Goal: Information Seeking & Learning: Check status

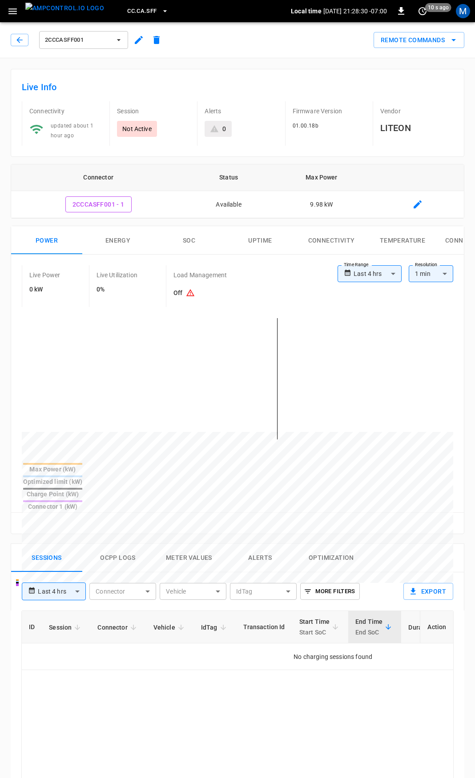
click at [127, 9] on span "CC.CA.SFF" at bounding box center [141, 11] width 29 height 10
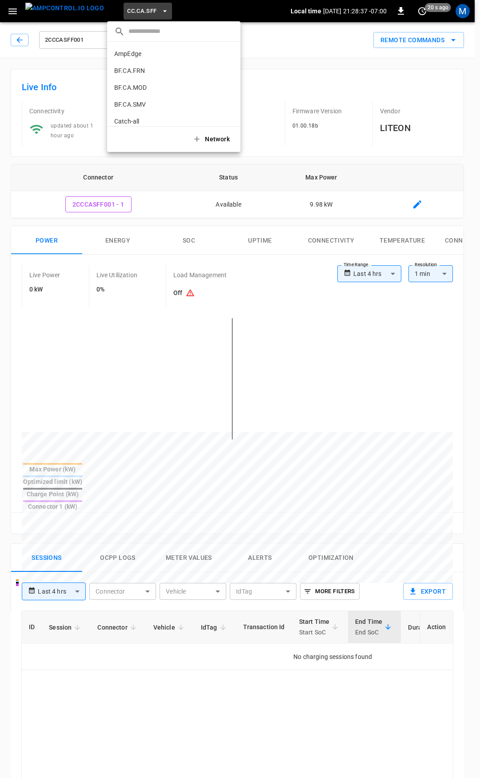
drag, startPoint x: 143, startPoint y: 68, endPoint x: 161, endPoint y: 104, distance: 39.8
click at [161, 104] on div "AmpEdge a766 ... BF.CA.FRN 61c8 ... BF.CA.MOD 026b ... BF.CA.SMV df61 ... Catch…" at bounding box center [173, 84] width 133 height 84
click at [169, 85] on p "CC.MOD" at bounding box center [158, 85] width 88 height 9
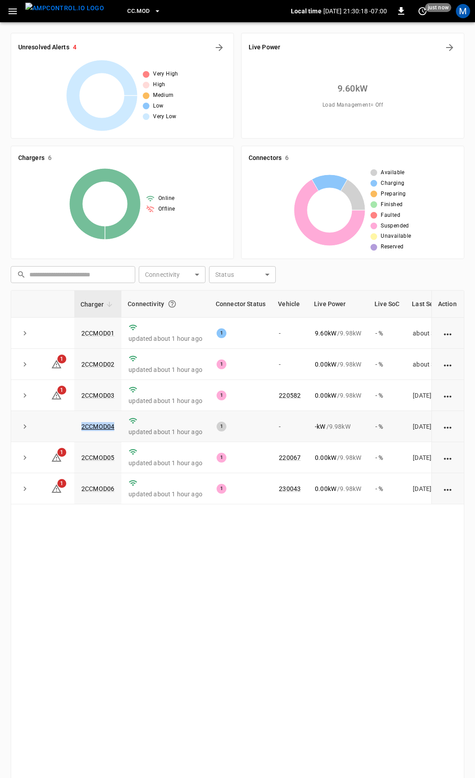
drag, startPoint x: 116, startPoint y: 425, endPoint x: 70, endPoint y: 429, distance: 46.0
click at [70, 429] on tr "2CCMOD04 updated about 1 hour ago 1 - - kW / 9.98 kW - % [DATE]" at bounding box center [257, 426] width 493 height 31
copy tr "2CCMOD04"
click at [100, 426] on link "2CCMOD04" at bounding box center [98, 426] width 36 height 11
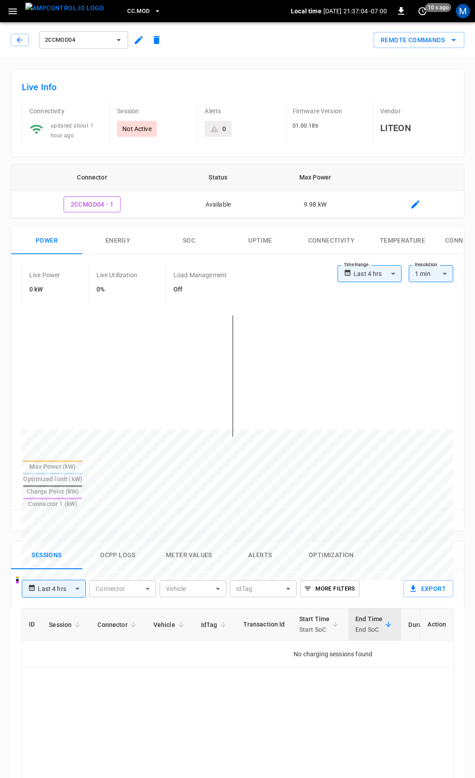
click at [136, 6] on button "CC.MOD" at bounding box center [144, 11] width 41 height 17
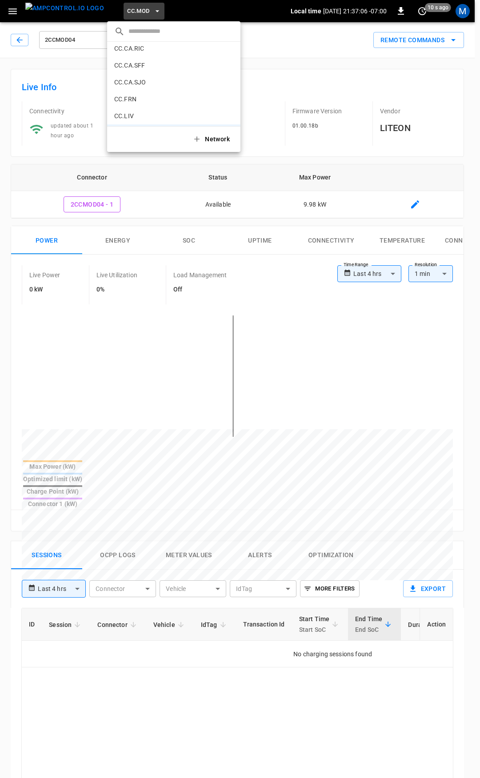
scroll to position [123, 0]
click at [161, 80] on p "CC.CA.SFF" at bounding box center [158, 83] width 88 height 9
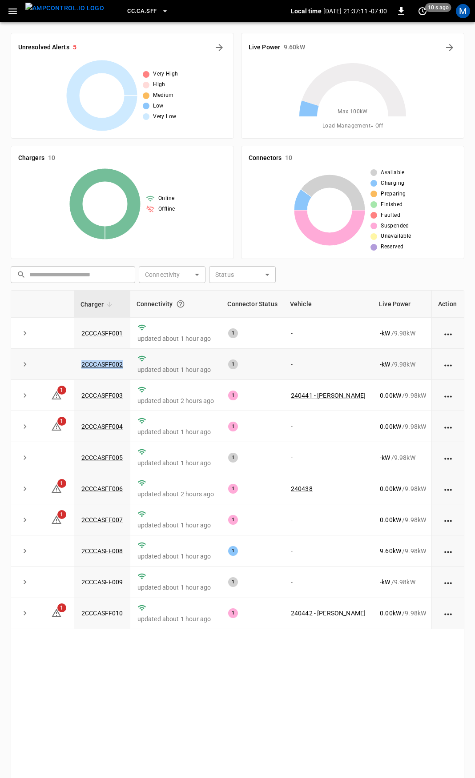
drag, startPoint x: 128, startPoint y: 368, endPoint x: 60, endPoint y: 369, distance: 67.6
click at [60, 369] on tr "2CCCASFF002 updated about 1 hour ago 1 - - kW / 9.98 kW - % [DATE]" at bounding box center [291, 364] width 561 height 31
copy tr "2CCCASFF002"
click at [100, 364] on link "2CCCASFF002" at bounding box center [102, 364] width 45 height 11
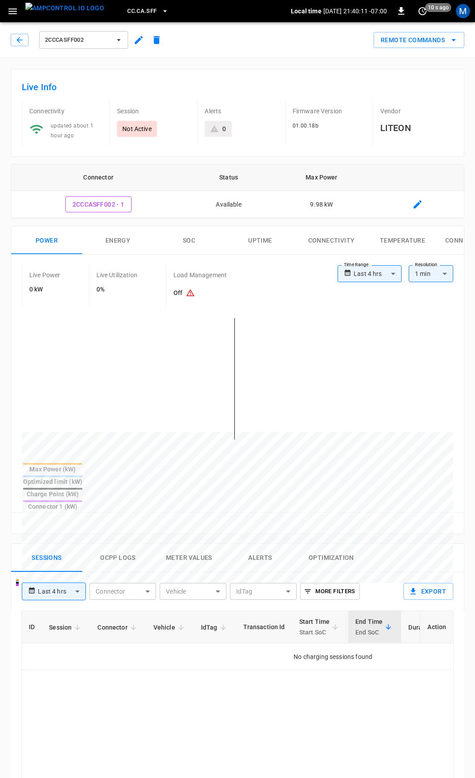
click at [102, 32] on button "2CCCASFF002" at bounding box center [83, 40] width 89 height 18
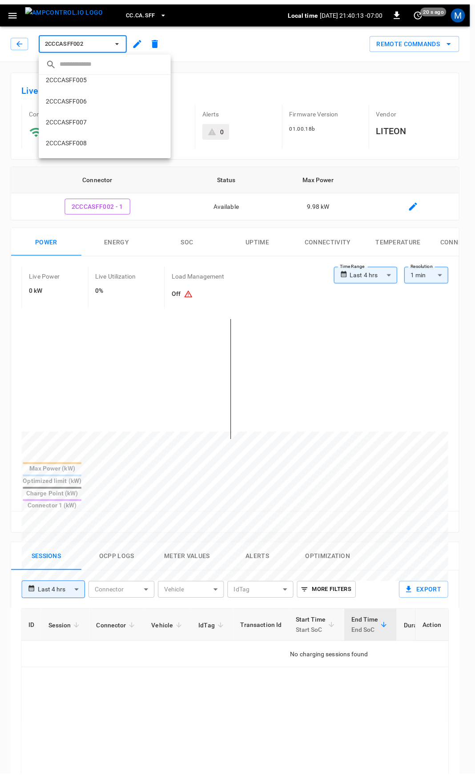
scroll to position [129, 0]
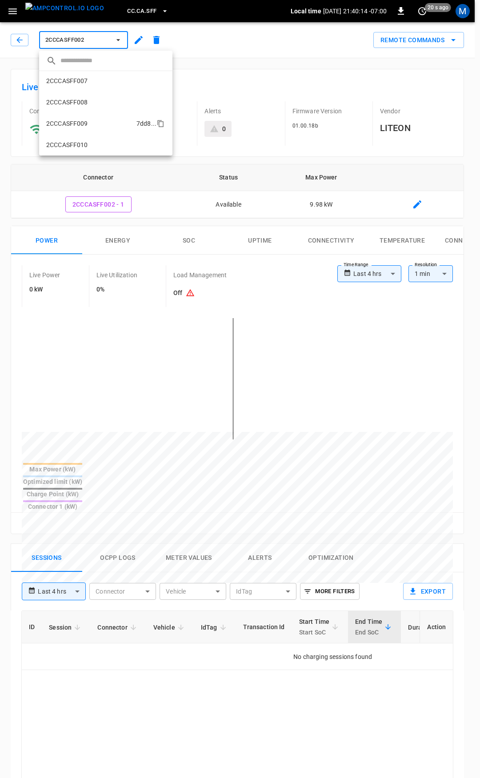
click at [100, 120] on li "2CCCASFF009 7dd8 ..." at bounding box center [105, 123] width 133 height 21
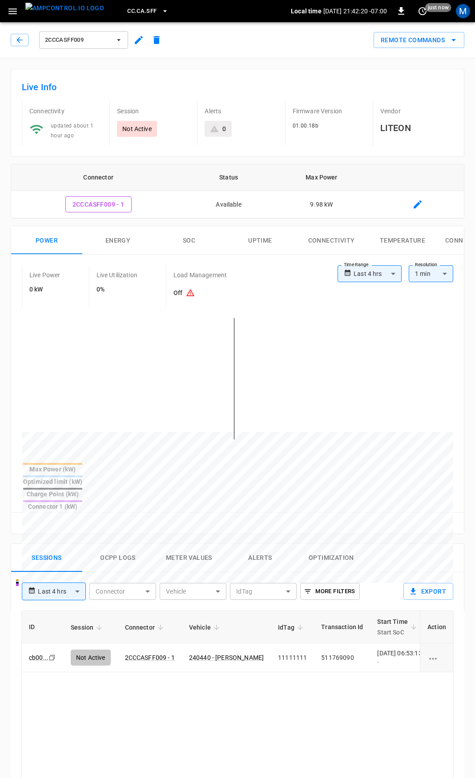
click at [127, 10] on span "CC.CA.SFF" at bounding box center [141, 11] width 29 height 10
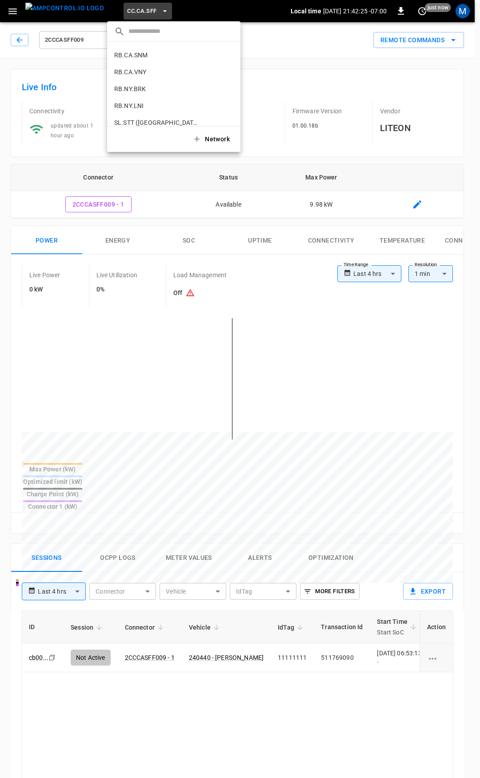
scroll to position [598, 0]
click at [173, 115] on p "VandyRide" at bounding box center [157, 114] width 87 height 9
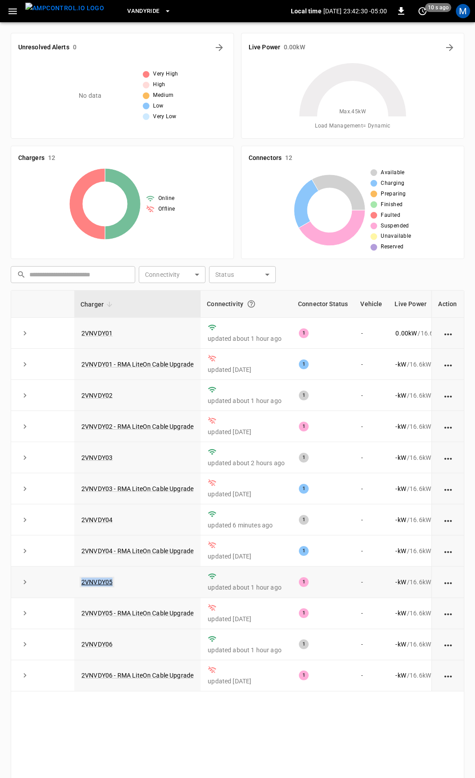
drag, startPoint x: 153, startPoint y: 592, endPoint x: 80, endPoint y: 588, distance: 73.9
click at [80, 588] on td "2VNVDY05" at bounding box center [137, 582] width 126 height 31
copy link "2VNVDY05"
click at [102, 585] on link "2VNVDY05" at bounding box center [97, 582] width 35 height 11
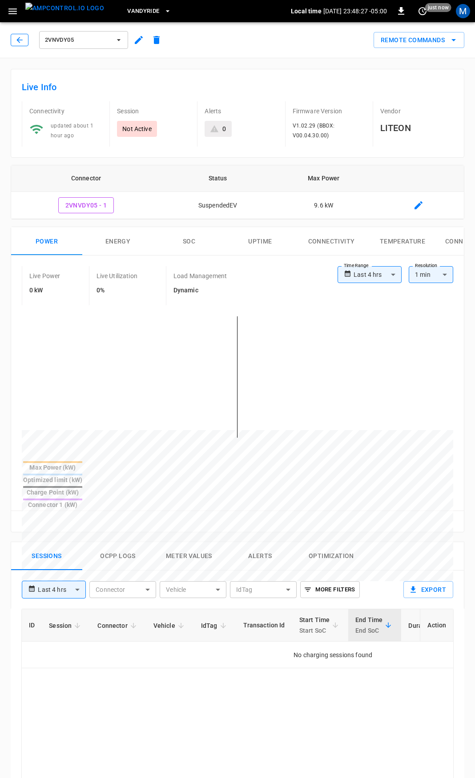
click at [22, 38] on icon "button" at bounding box center [19, 40] width 9 height 9
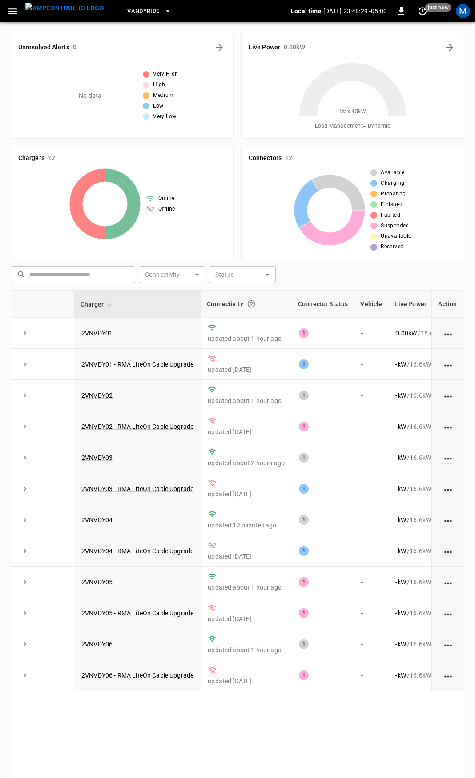
click at [10, 14] on icon "button" at bounding box center [12, 11] width 8 height 6
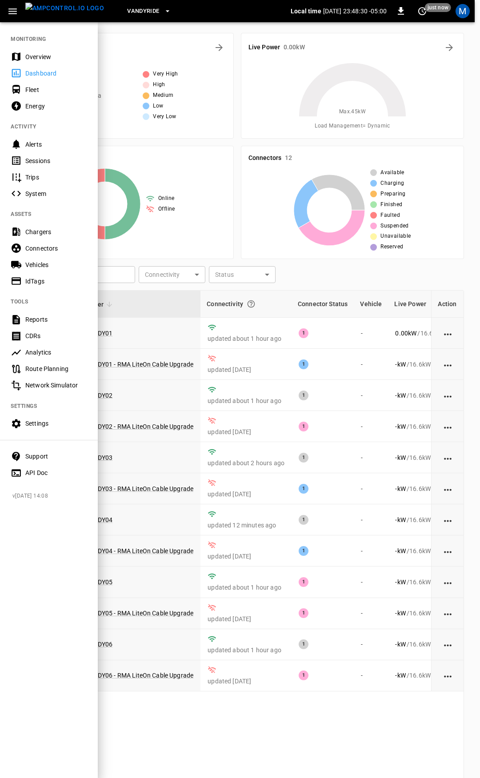
drag, startPoint x: 47, startPoint y: 58, endPoint x: 93, endPoint y: 142, distance: 95.7
click at [47, 58] on div "Overview" at bounding box center [56, 56] width 62 height 9
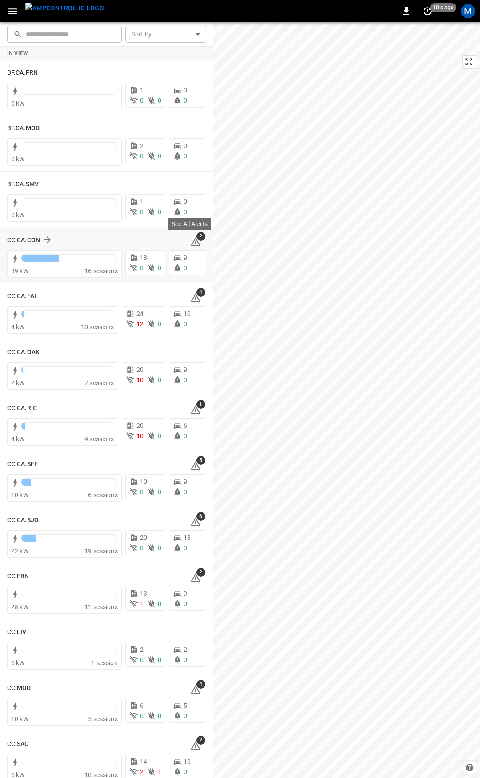
click at [192, 240] on icon at bounding box center [196, 241] width 10 height 8
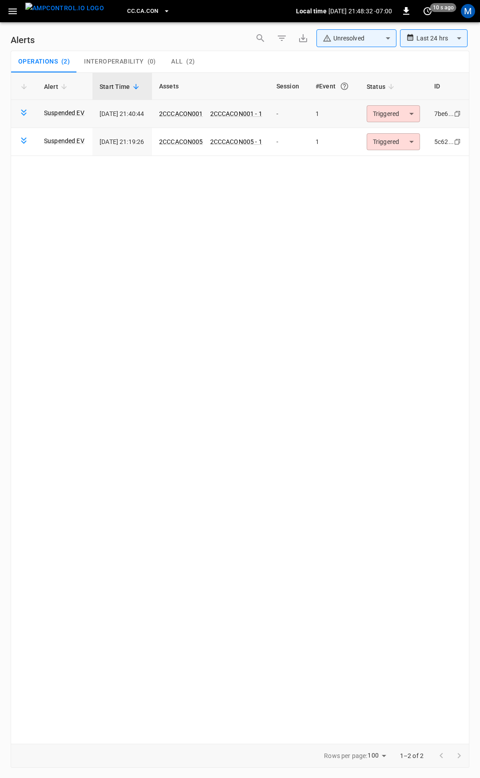
click at [392, 116] on body "**********" at bounding box center [240, 387] width 480 height 775
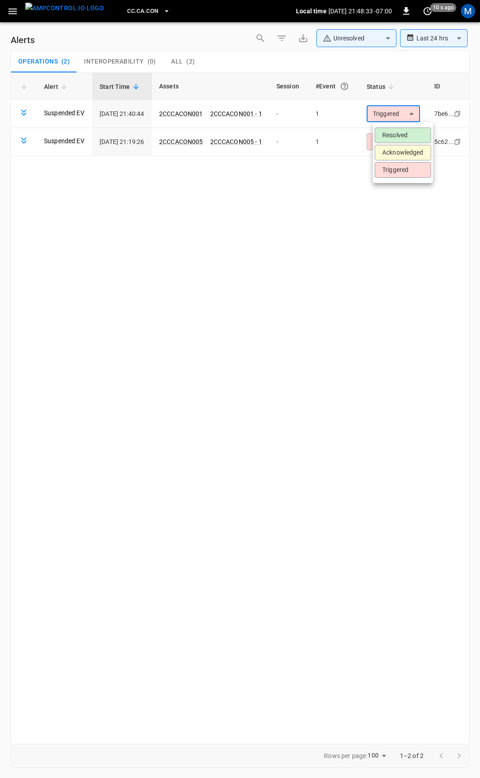
click at [394, 133] on li "Resolved" at bounding box center [403, 136] width 56 height 16
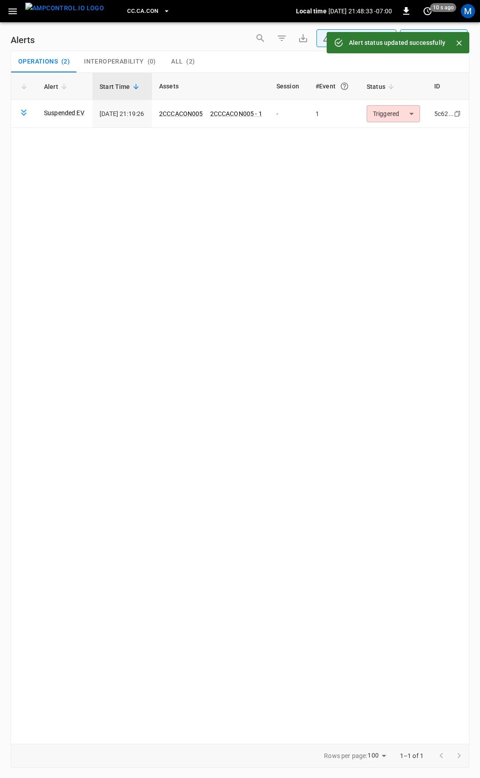
click at [401, 115] on body "**********" at bounding box center [240, 387] width 480 height 775
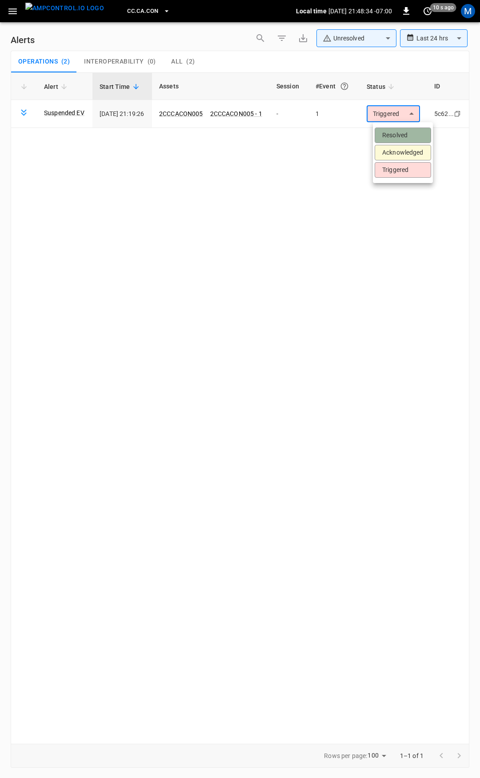
click at [401, 132] on li "Resolved" at bounding box center [403, 136] width 56 height 16
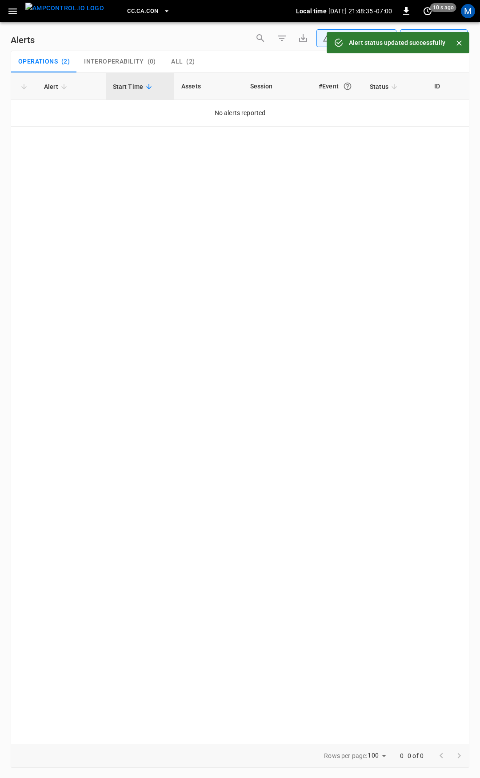
click at [12, 8] on icon "button" at bounding box center [12, 11] width 8 height 6
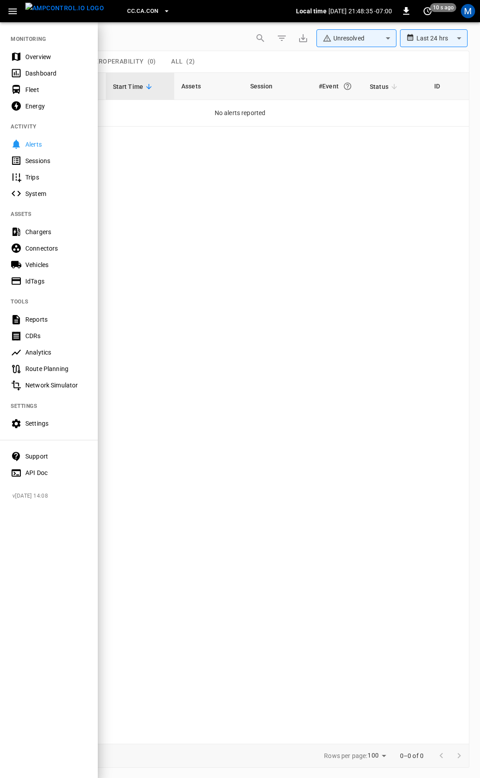
drag, startPoint x: 43, startPoint y: 56, endPoint x: 85, endPoint y: 109, distance: 68.3
click at [43, 56] on div "Overview" at bounding box center [56, 56] width 62 height 9
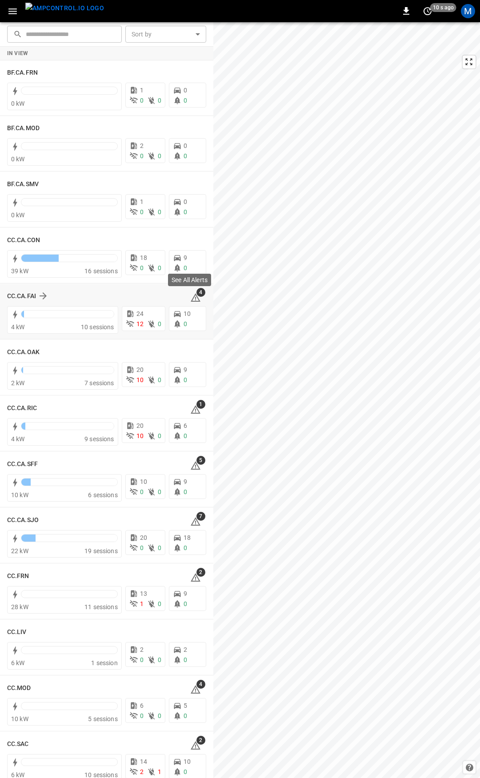
click at [195, 297] on icon at bounding box center [195, 299] width 1 height 4
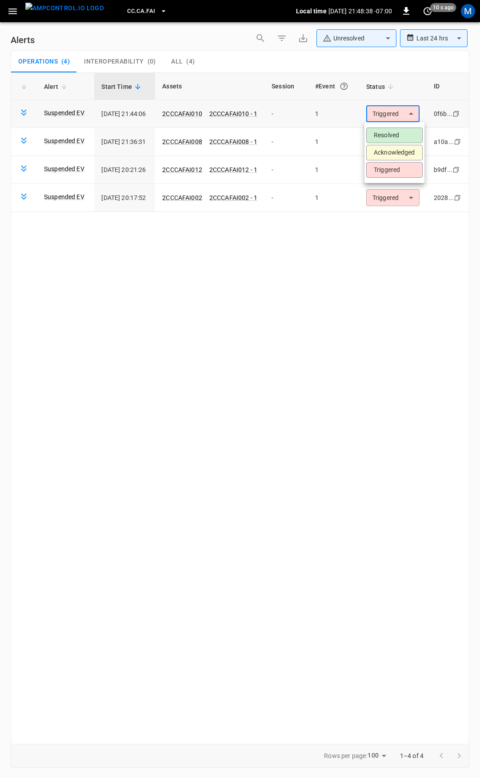
click at [406, 114] on body "**********" at bounding box center [240, 387] width 480 height 775
click at [400, 132] on li "Resolved" at bounding box center [394, 136] width 56 height 16
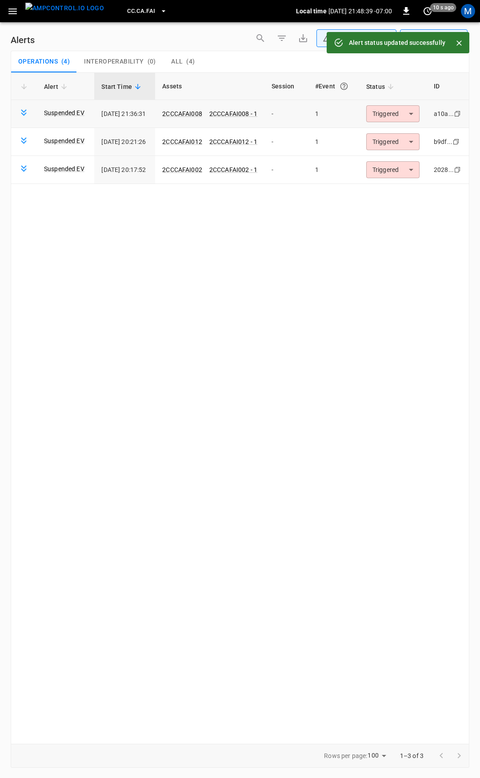
click at [392, 116] on body "**********" at bounding box center [240, 387] width 480 height 775
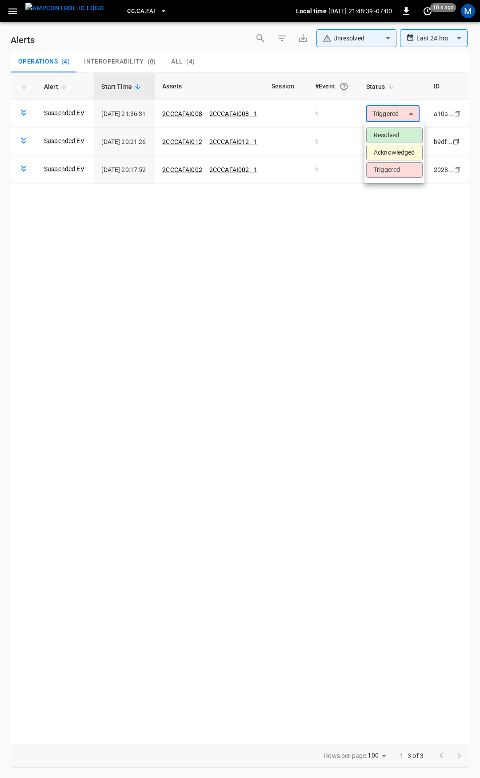
click at [391, 135] on li "Resolved" at bounding box center [394, 136] width 56 height 16
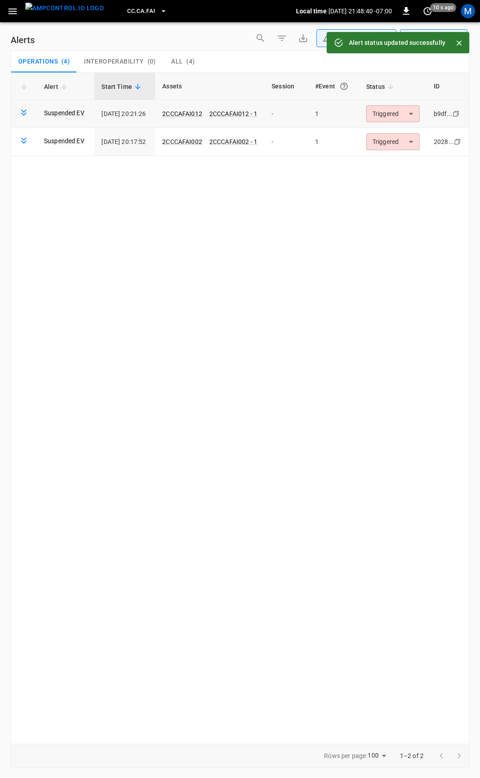
click at [389, 114] on body "**********" at bounding box center [240, 387] width 480 height 775
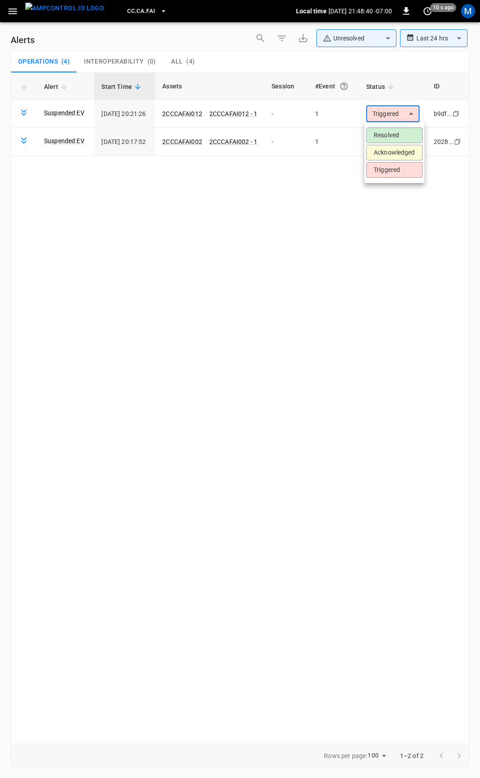
click at [391, 134] on li "Resolved" at bounding box center [394, 136] width 56 height 16
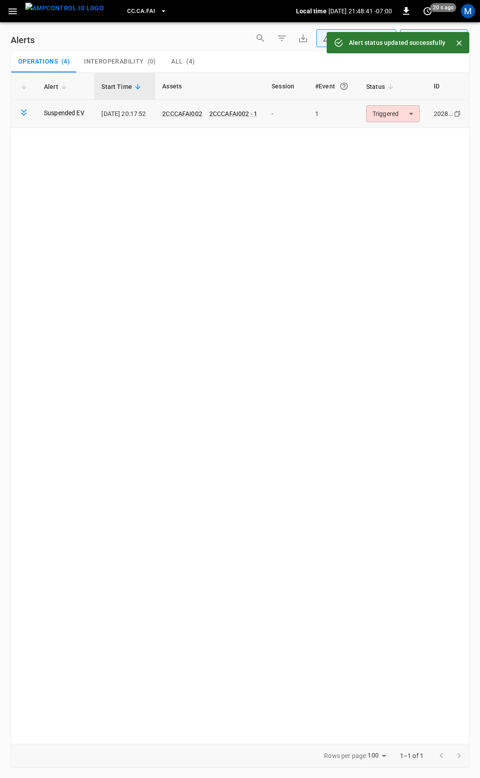
click at [385, 114] on body "**********" at bounding box center [240, 387] width 480 height 775
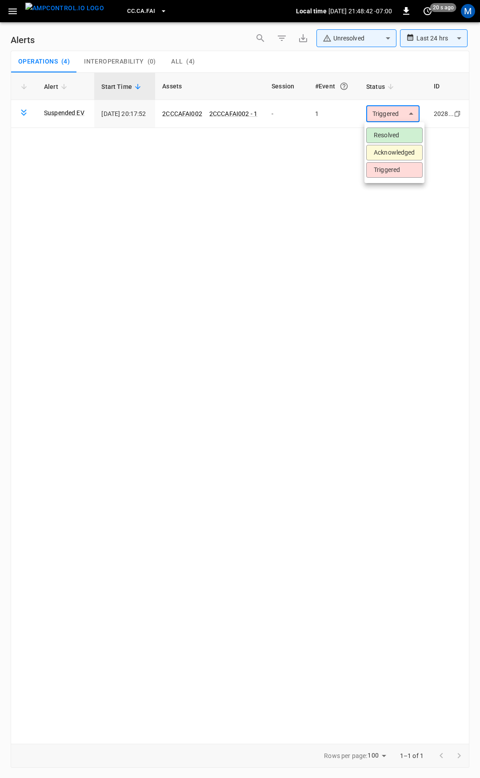
click at [390, 133] on li "Resolved" at bounding box center [394, 136] width 56 height 16
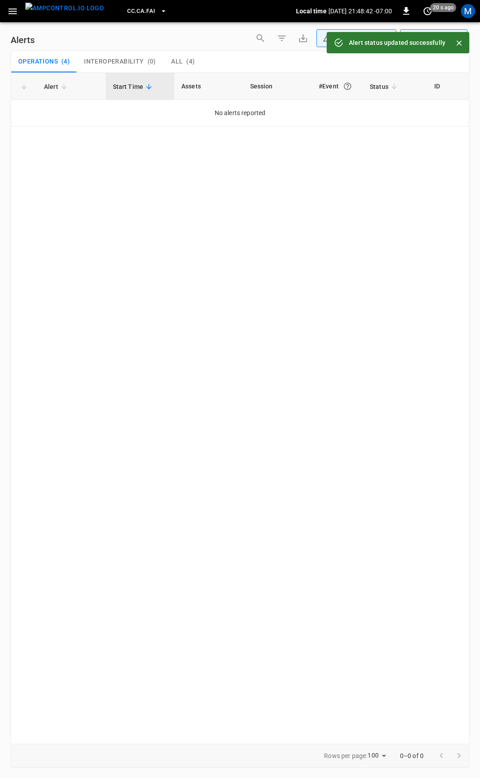
click at [8, 9] on icon "button" at bounding box center [12, 11] width 11 height 11
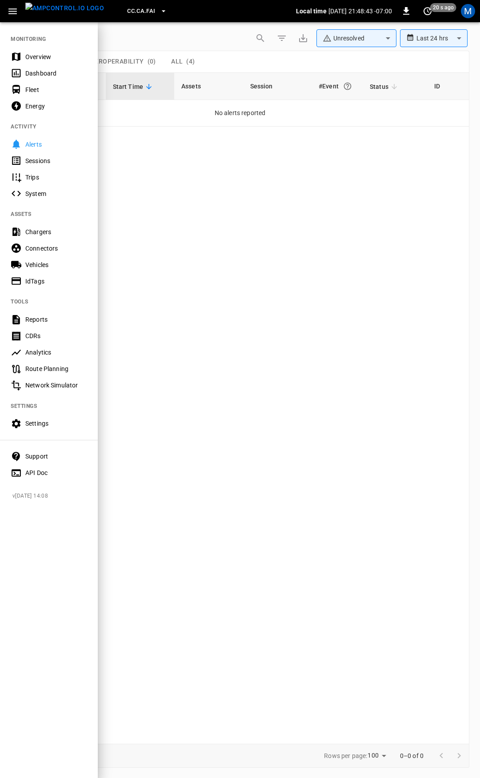
click at [31, 58] on div "Overview" at bounding box center [56, 56] width 62 height 9
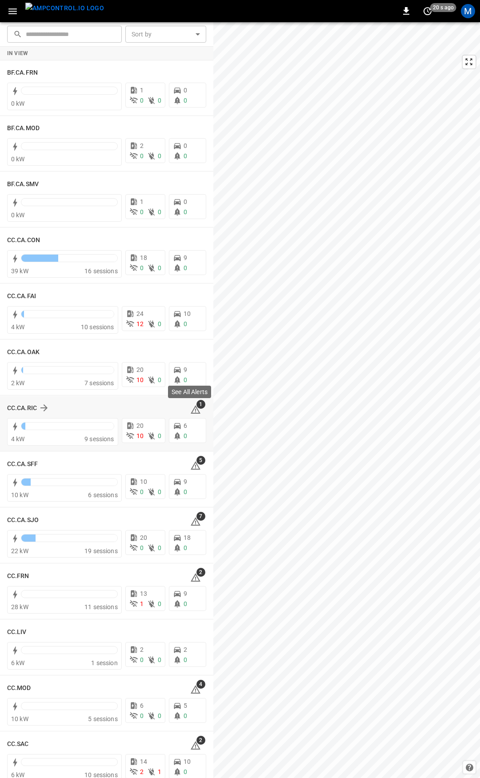
click at [191, 409] on icon at bounding box center [196, 409] width 10 height 8
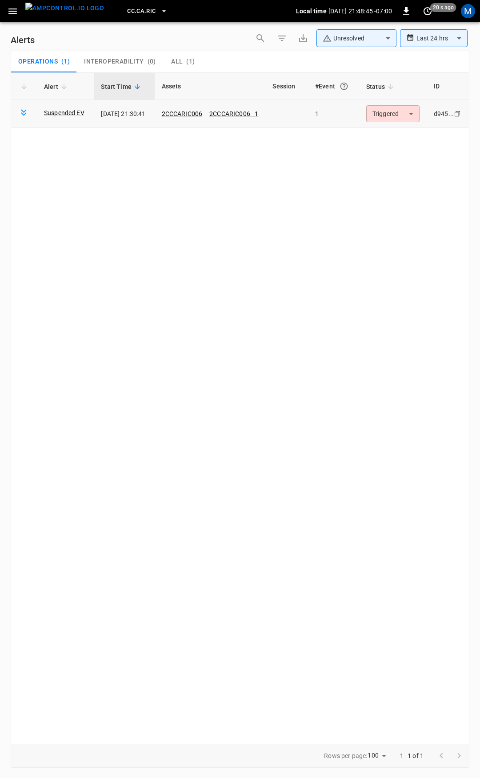
click at [396, 116] on body "**********" at bounding box center [240, 387] width 480 height 775
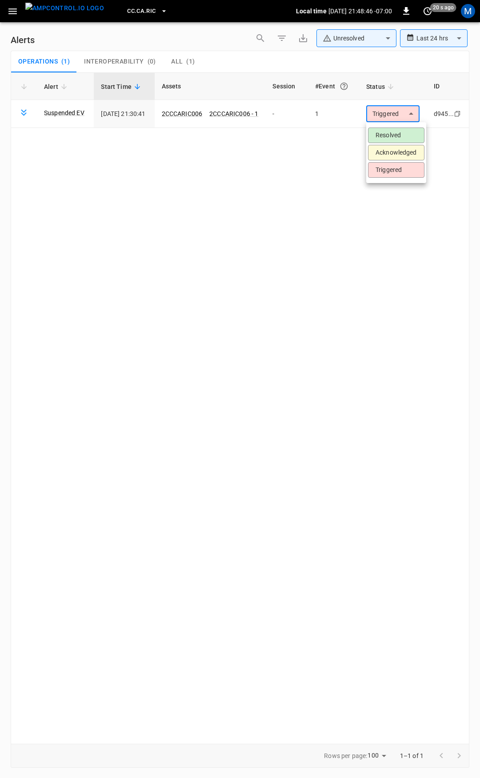
drag, startPoint x: 391, startPoint y: 134, endPoint x: 363, endPoint y: 127, distance: 29.0
click at [391, 135] on li "Resolved" at bounding box center [396, 136] width 56 height 16
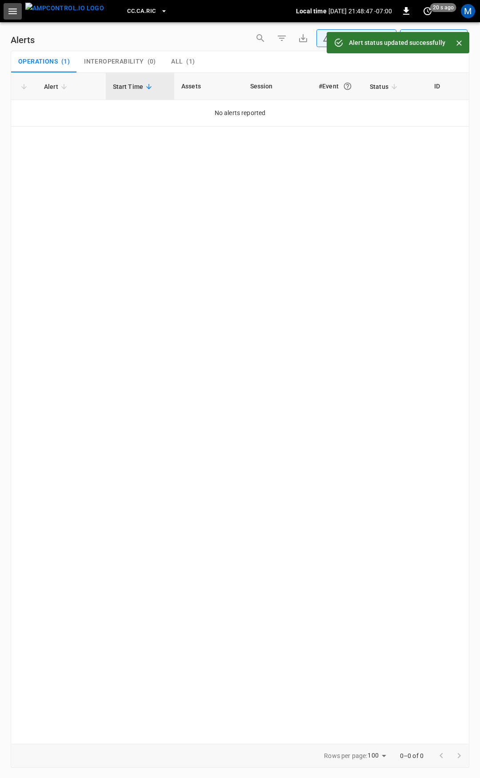
click at [8, 11] on icon "button" at bounding box center [12, 11] width 11 height 11
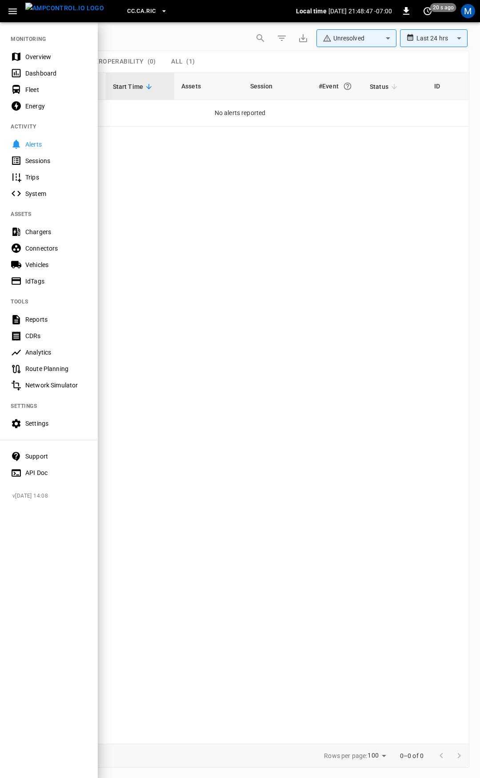
click at [30, 54] on div "Overview" at bounding box center [56, 56] width 62 height 9
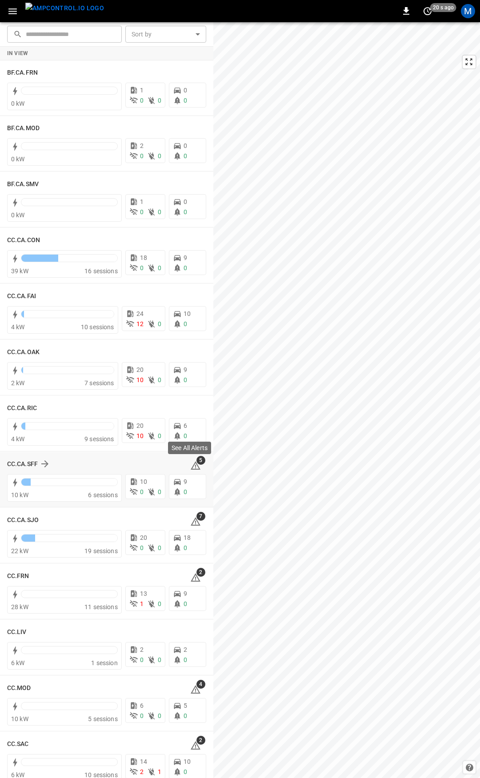
click at [196, 462] on span "5" at bounding box center [200, 460] width 9 height 9
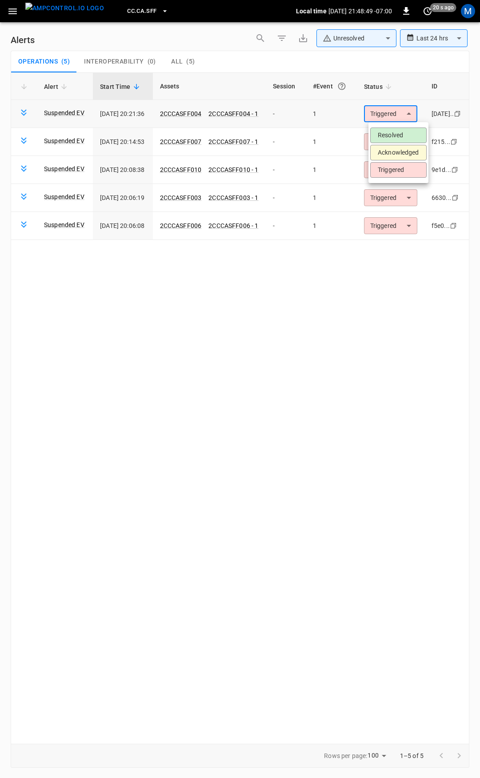
click at [388, 114] on body "**********" at bounding box center [240, 387] width 480 height 775
click at [390, 135] on li "Resolved" at bounding box center [398, 136] width 56 height 16
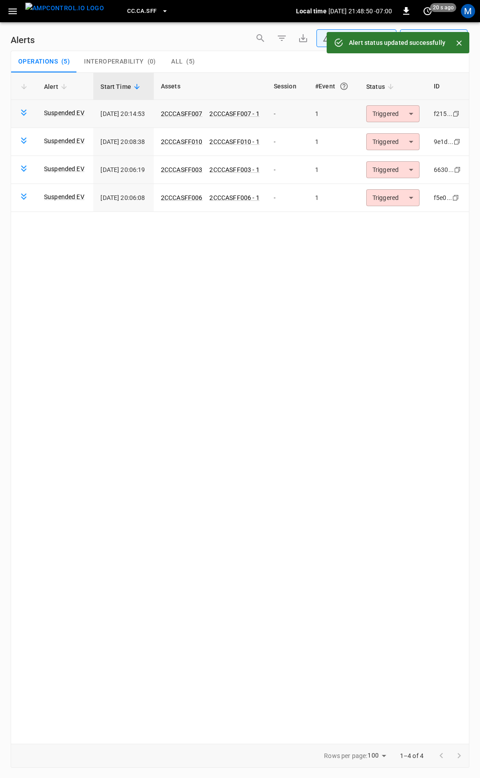
click at [395, 112] on body "**********" at bounding box center [240, 387] width 480 height 775
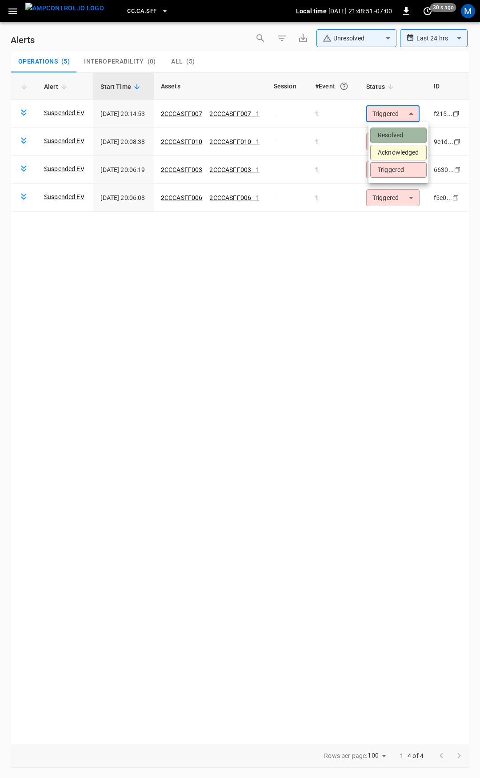
click at [399, 134] on li "Resolved" at bounding box center [398, 136] width 56 height 16
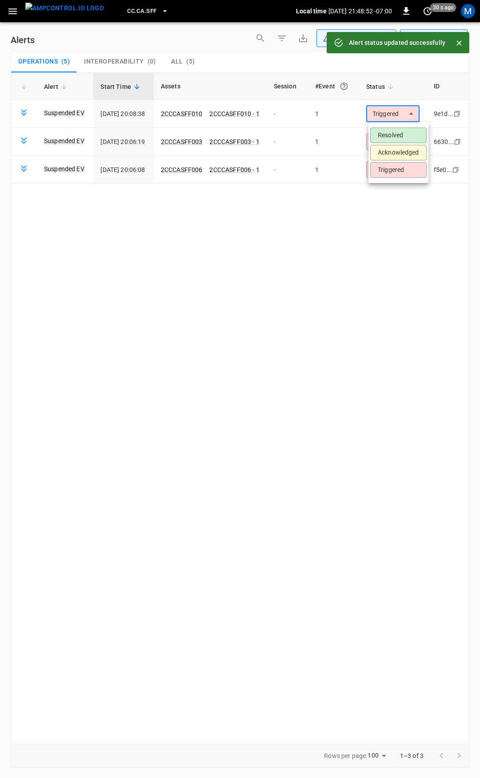
click at [397, 115] on body "**********" at bounding box center [240, 387] width 480 height 775
click at [396, 138] on li "Resolved" at bounding box center [398, 136] width 56 height 16
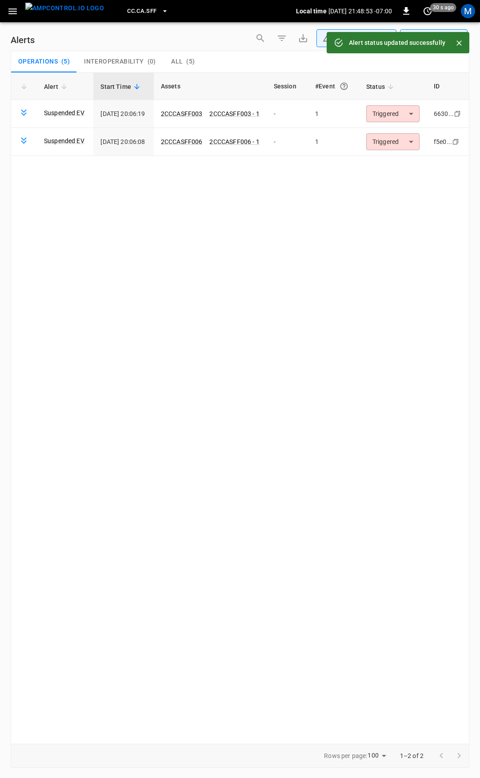
click at [392, 112] on body "**********" at bounding box center [240, 387] width 480 height 775
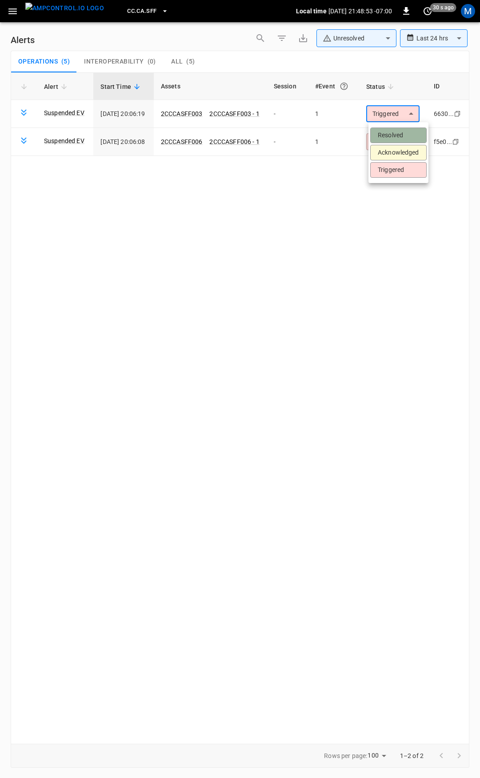
click at [390, 137] on li "Resolved" at bounding box center [398, 136] width 56 height 16
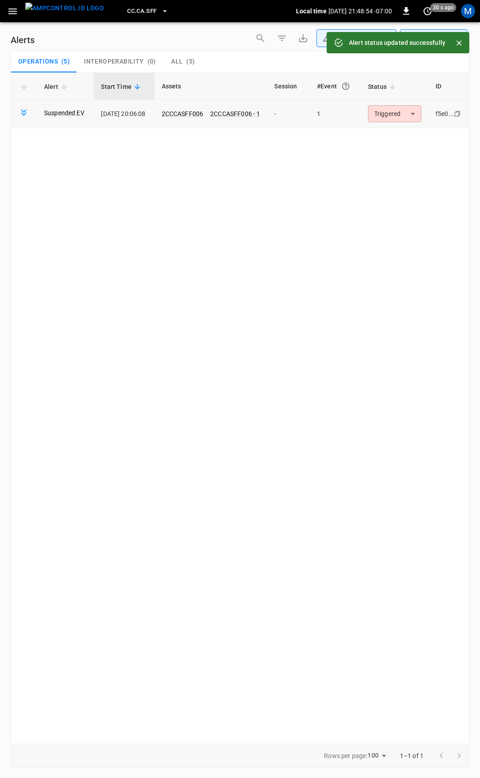
click at [391, 111] on body "**********" at bounding box center [240, 387] width 480 height 775
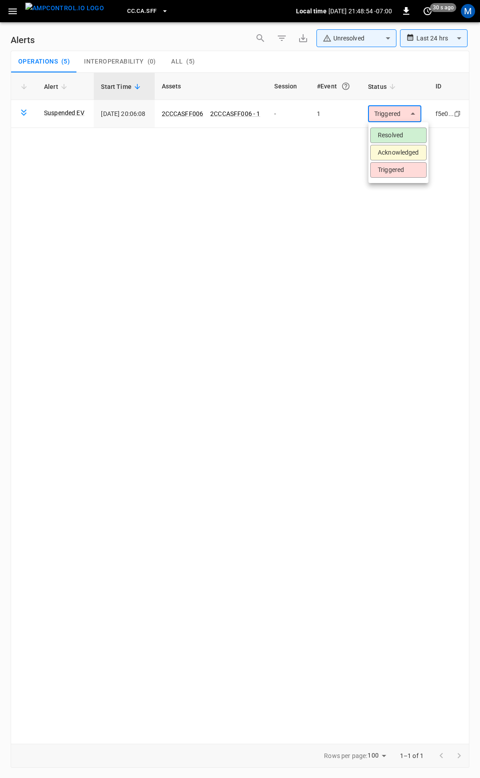
drag, startPoint x: 394, startPoint y: 134, endPoint x: 307, endPoint y: 116, distance: 89.4
click at [395, 134] on li "Resolved" at bounding box center [398, 136] width 56 height 16
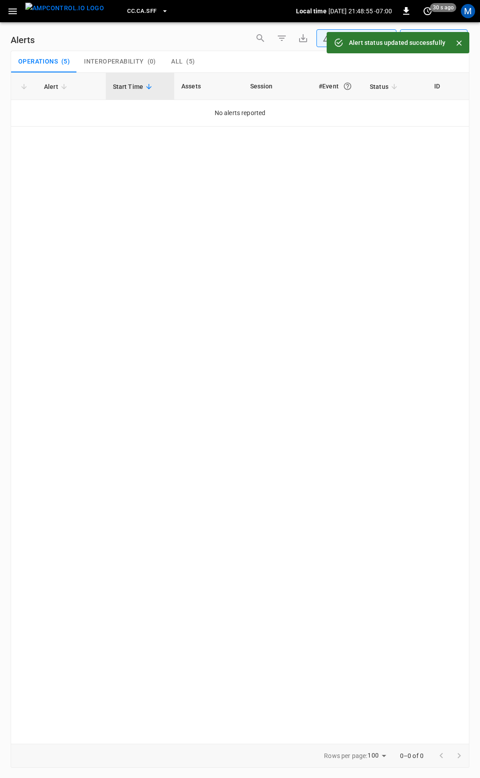
click at [11, 13] on icon "button" at bounding box center [12, 11] width 11 height 11
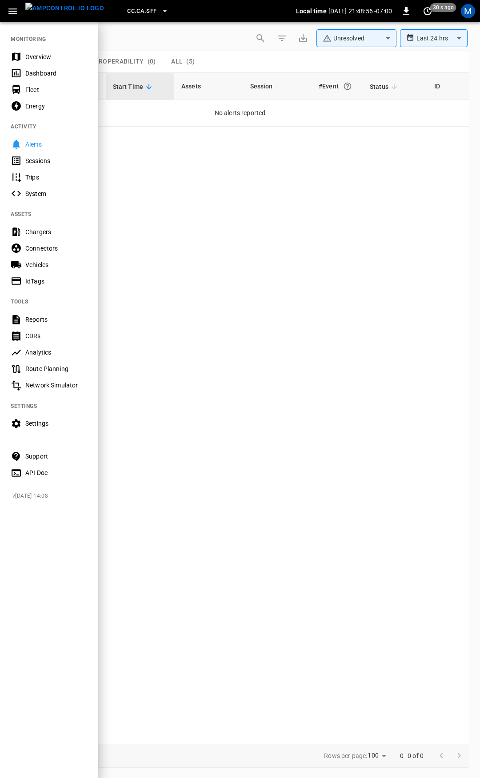
click at [26, 55] on div "Overview" at bounding box center [56, 56] width 62 height 9
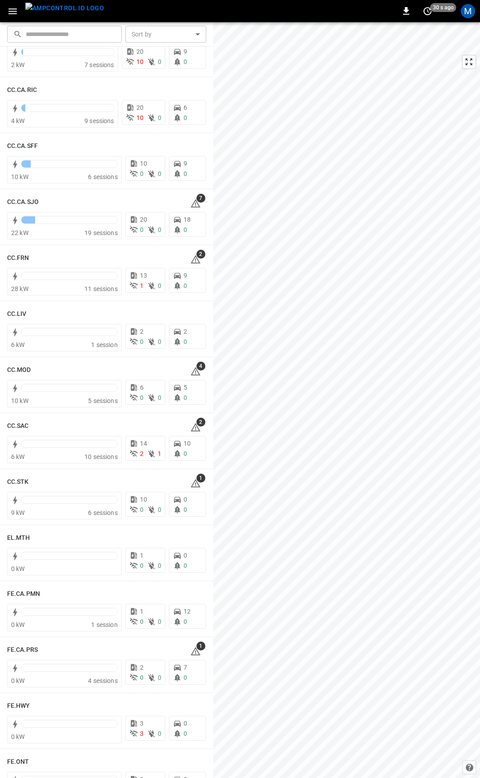
scroll to position [350, 0]
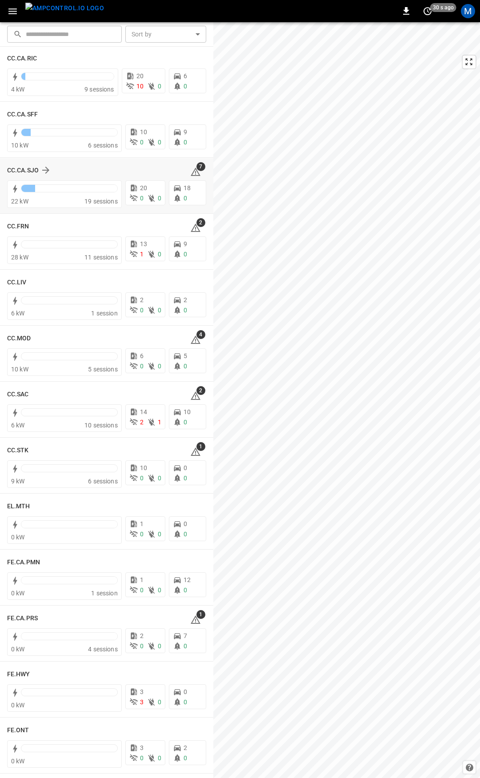
click at [191, 171] on icon at bounding box center [195, 172] width 11 height 11
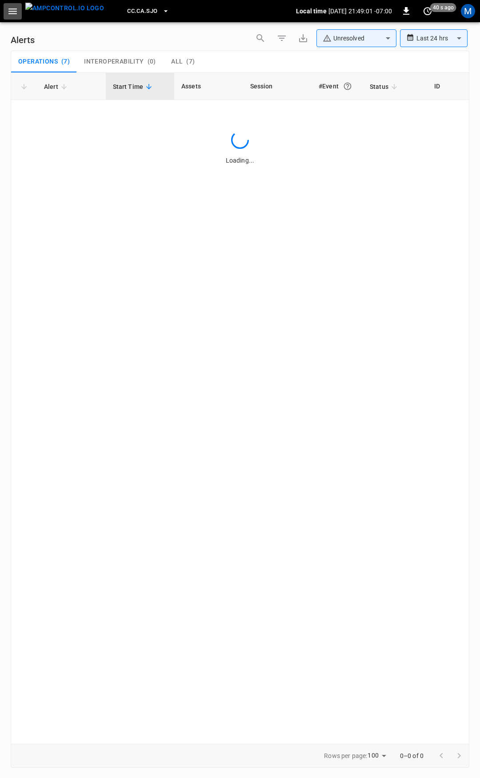
click at [16, 14] on icon "button" at bounding box center [12, 11] width 8 height 6
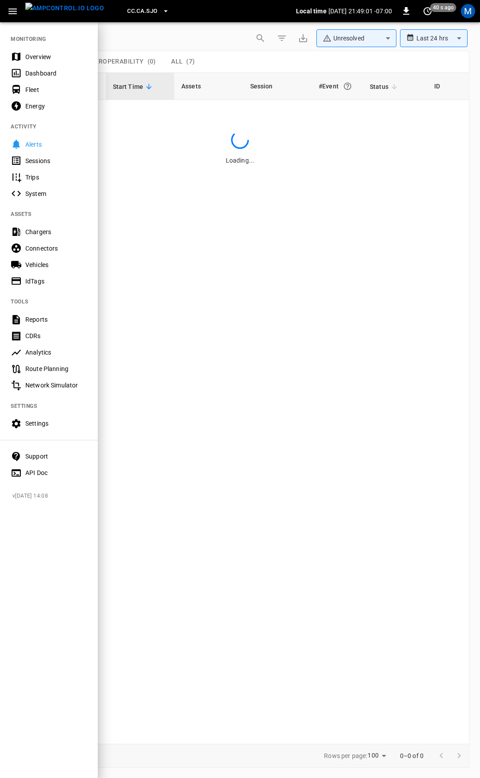
click at [32, 90] on div "Fleet" at bounding box center [56, 89] width 62 height 9
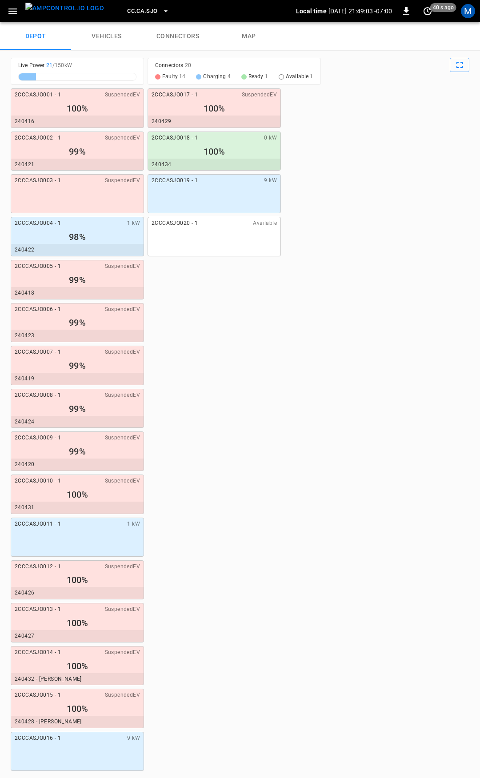
click at [180, 35] on link "connectors" at bounding box center [177, 36] width 71 height 28
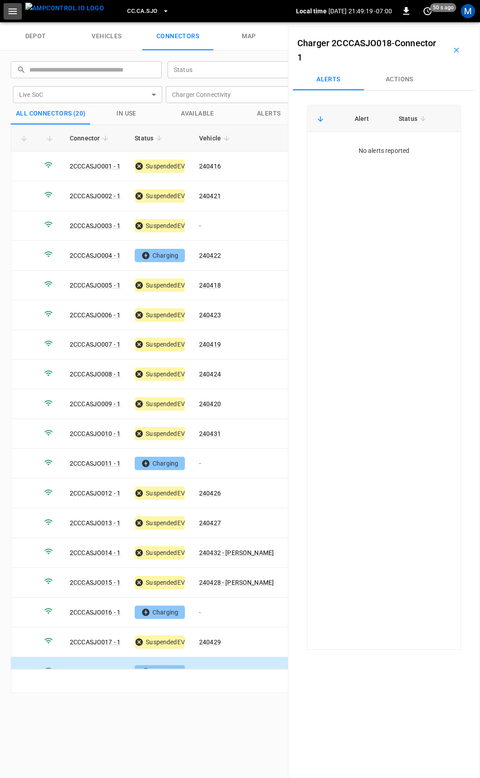
click at [8, 13] on icon "button" at bounding box center [12, 11] width 11 height 11
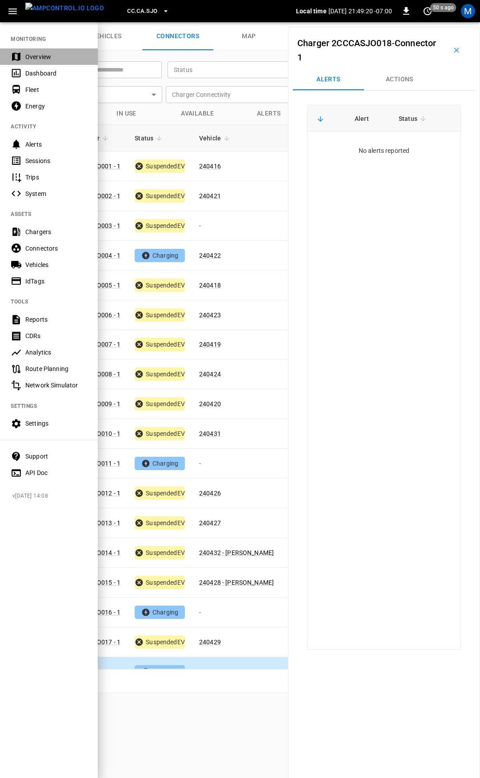
click at [38, 56] on div "Overview" at bounding box center [56, 56] width 62 height 9
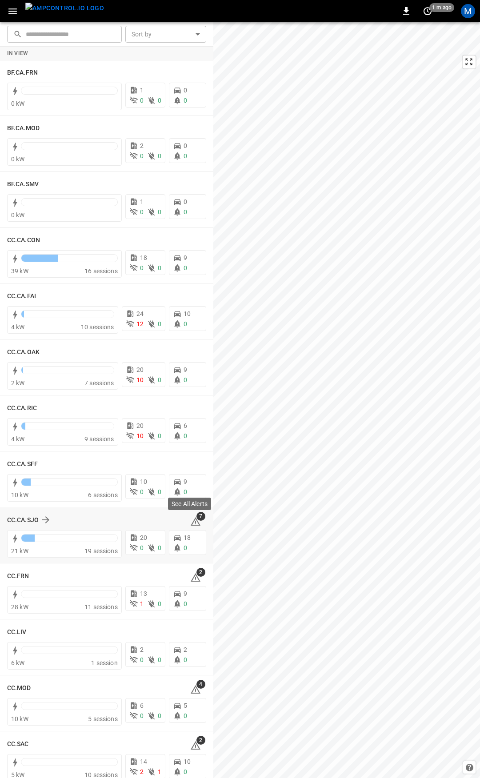
click at [192, 521] on icon at bounding box center [196, 521] width 10 height 8
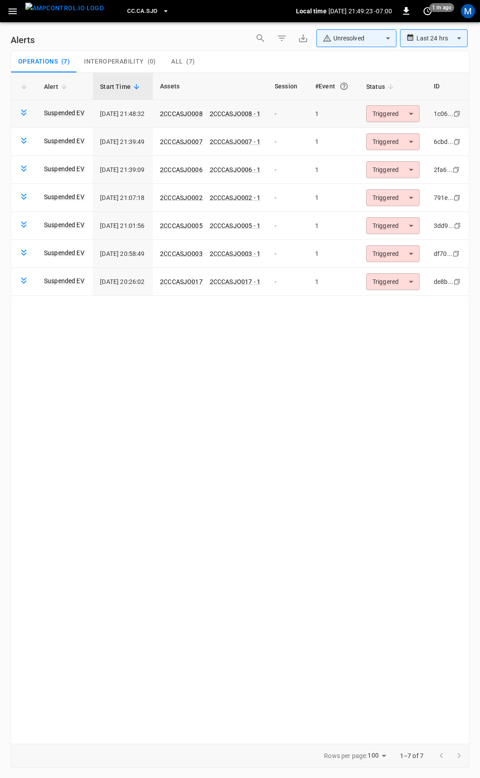
click at [404, 112] on body "**********" at bounding box center [240, 387] width 480 height 775
click at [403, 128] on li "Resolved" at bounding box center [400, 136] width 56 height 16
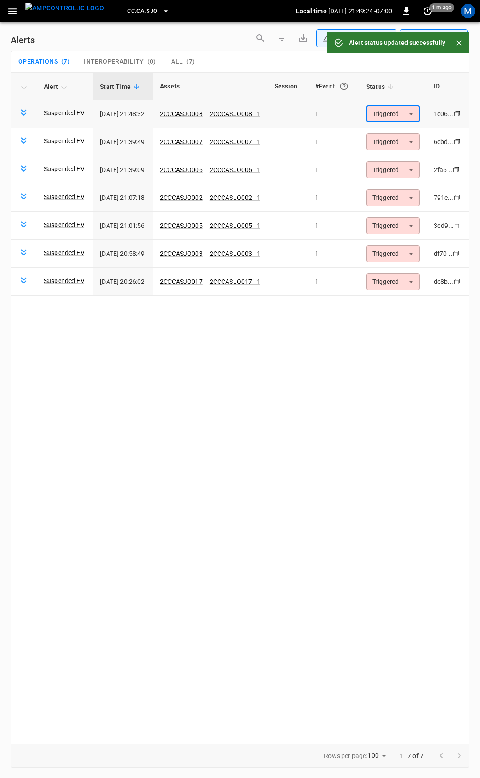
click at [401, 112] on body "**********" at bounding box center [240, 387] width 480 height 775
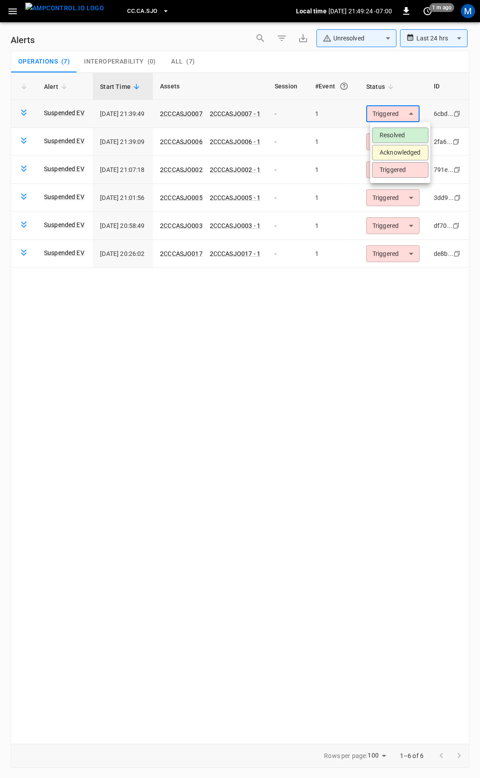
click at [401, 133] on li "Resolved" at bounding box center [400, 136] width 56 height 16
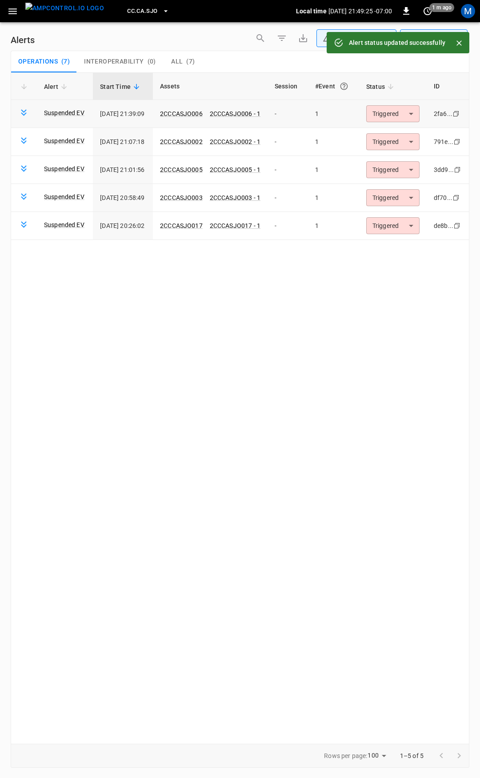
click at [401, 114] on body "**********" at bounding box center [240, 387] width 480 height 775
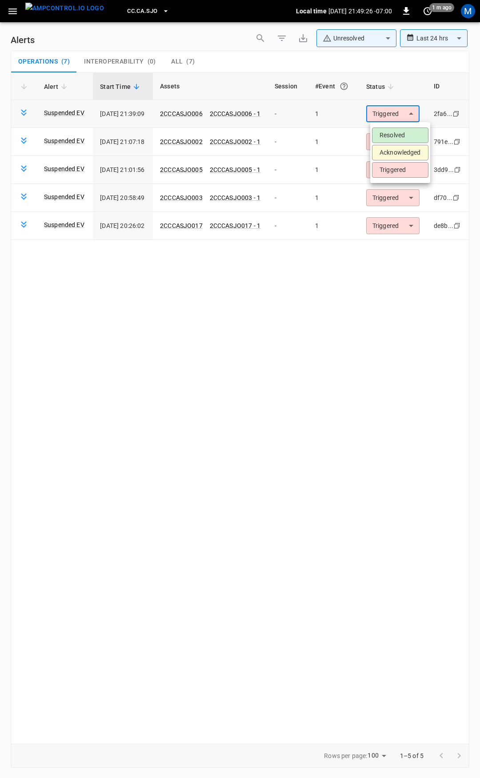
click at [400, 124] on ul "Resolved Acknowledged Triggered" at bounding box center [400, 152] width 60 height 61
click at [403, 133] on li "Resolved" at bounding box center [400, 136] width 56 height 16
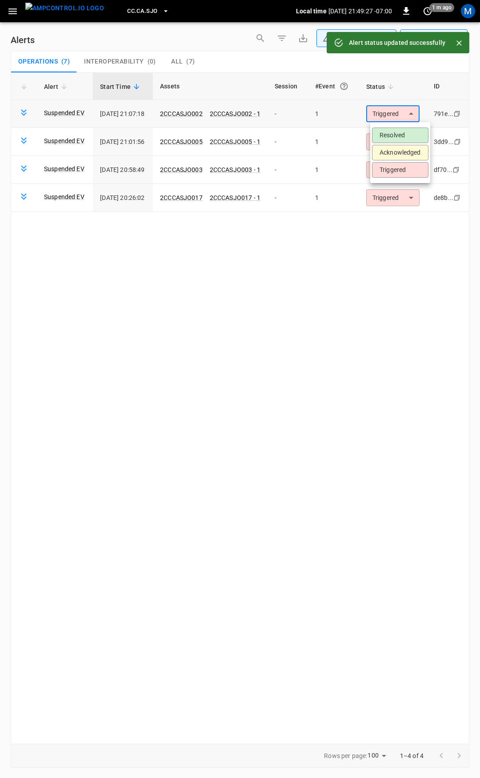
click at [404, 116] on body "**********" at bounding box center [240, 387] width 480 height 775
click at [400, 130] on li "Resolved" at bounding box center [400, 136] width 56 height 16
click at [400, 115] on body "**********" at bounding box center [240, 387] width 480 height 775
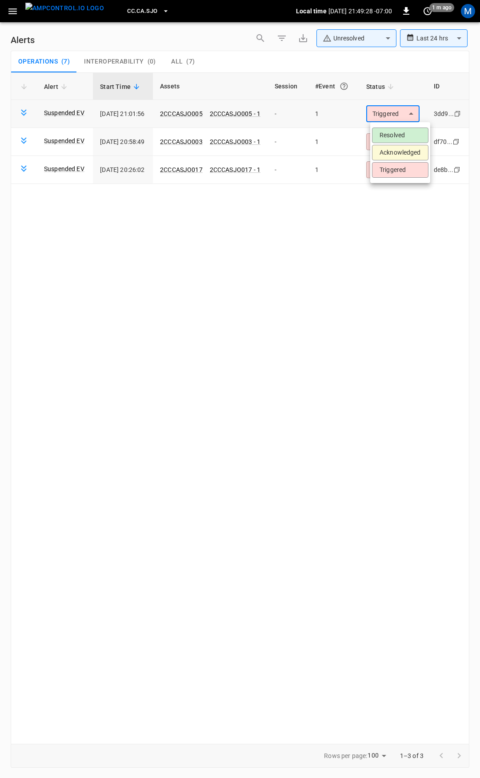
click at [399, 127] on ul "Resolved Acknowledged Triggered" at bounding box center [400, 152] width 60 height 61
click at [388, 128] on li "Resolved" at bounding box center [400, 136] width 56 height 16
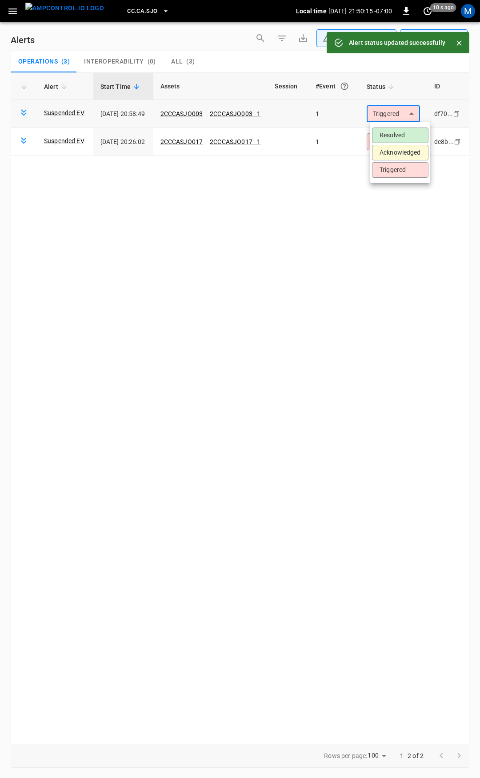
click at [404, 111] on body "**********" at bounding box center [240, 387] width 480 height 775
click at [405, 133] on li "Resolved" at bounding box center [400, 136] width 56 height 16
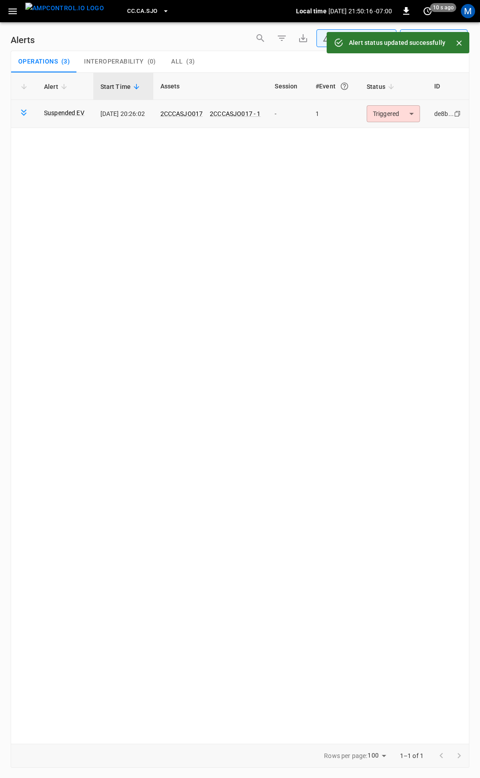
click at [400, 113] on body "**********" at bounding box center [240, 387] width 480 height 775
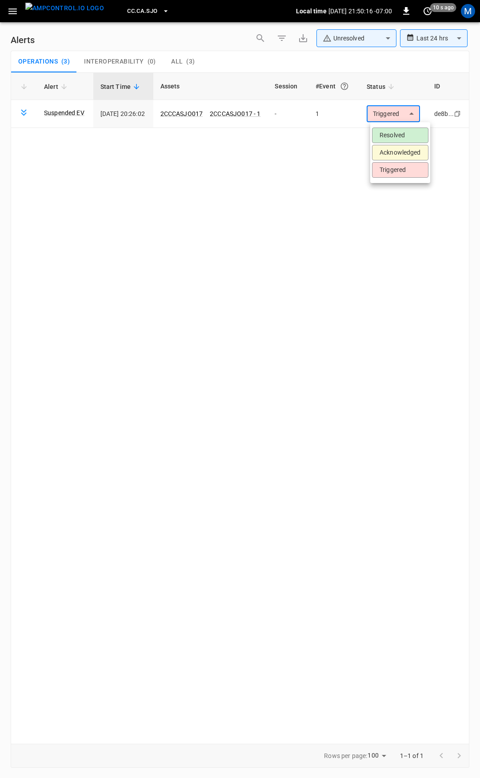
click at [401, 136] on li "Resolved" at bounding box center [400, 136] width 56 height 16
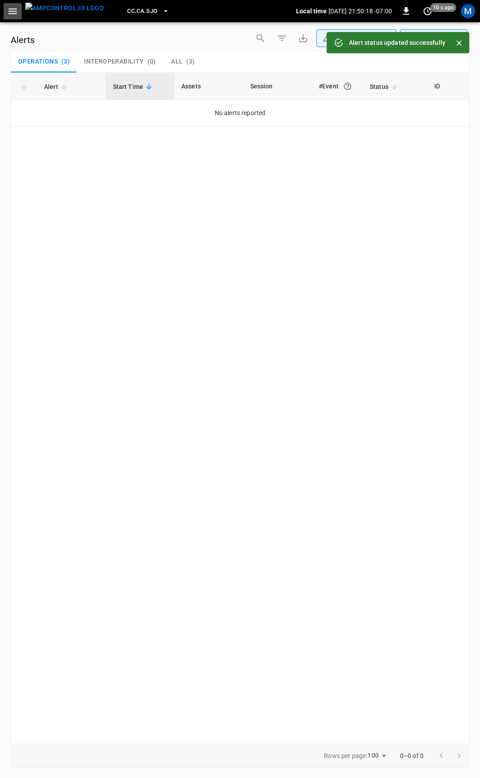
click at [14, 11] on icon "button" at bounding box center [12, 11] width 8 height 6
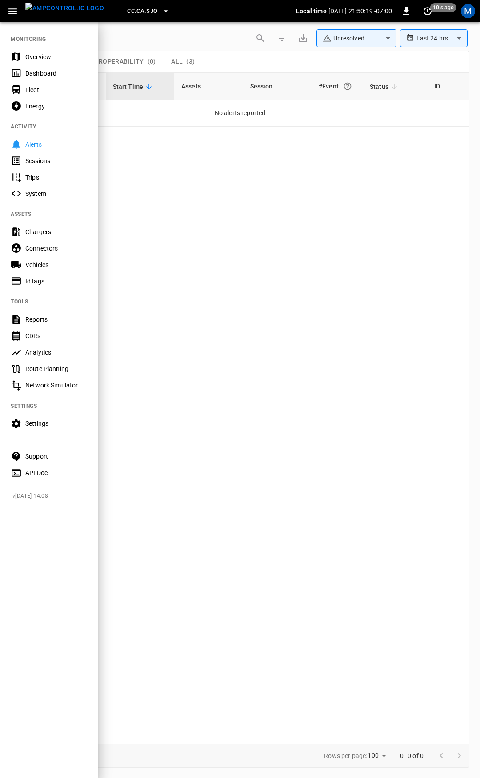
click at [37, 54] on div "Overview" at bounding box center [56, 56] width 62 height 9
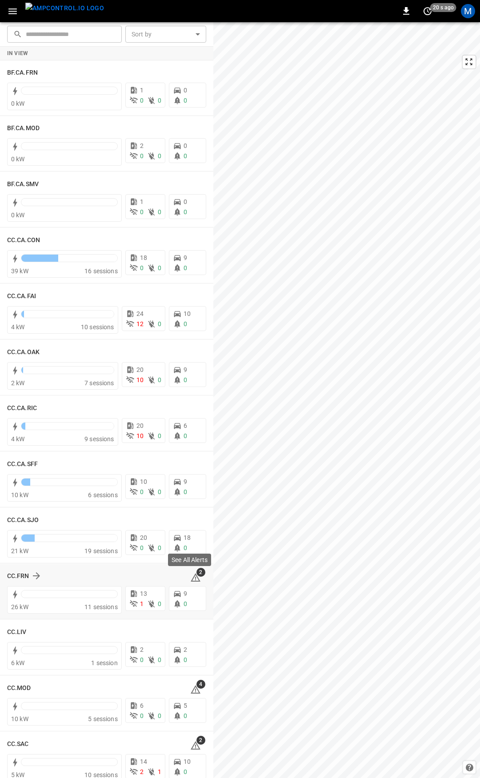
click at [191, 577] on icon at bounding box center [195, 578] width 11 height 11
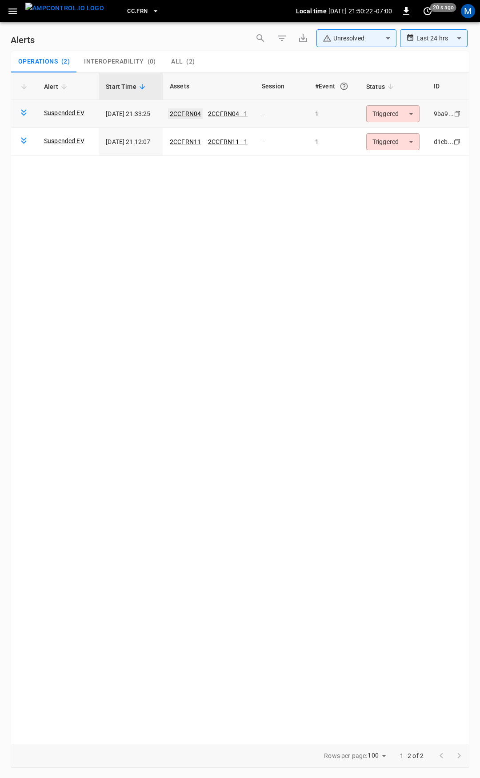
click at [198, 112] on link "2CCFRN04" at bounding box center [185, 113] width 35 height 11
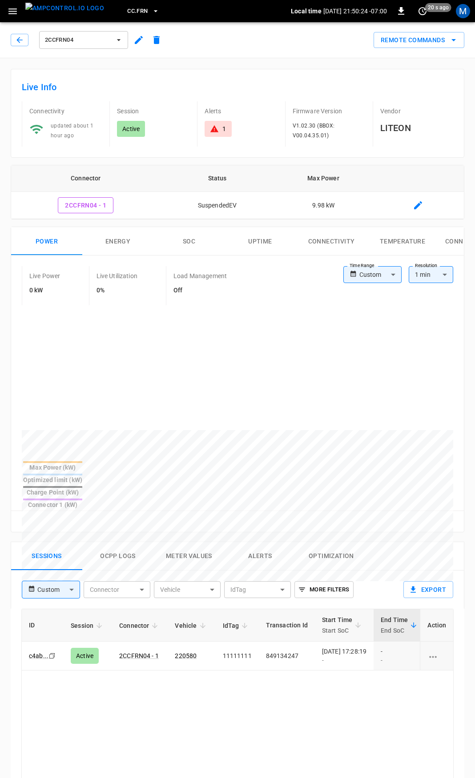
click at [185, 653] on link "220580" at bounding box center [186, 656] width 22 height 7
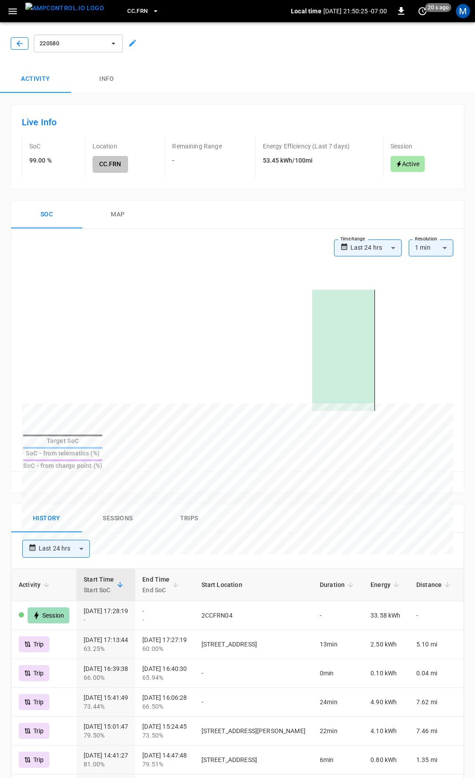
click at [16, 40] on icon "button" at bounding box center [19, 43] width 9 height 9
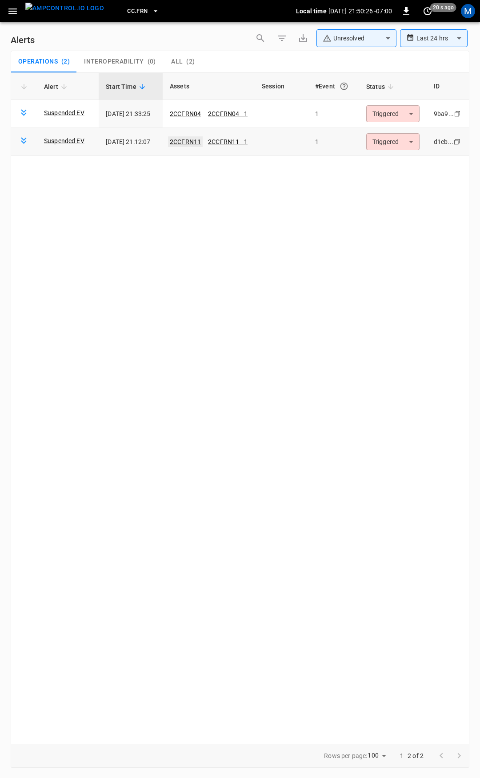
click at [197, 142] on link "2CCFRN11" at bounding box center [185, 141] width 35 height 11
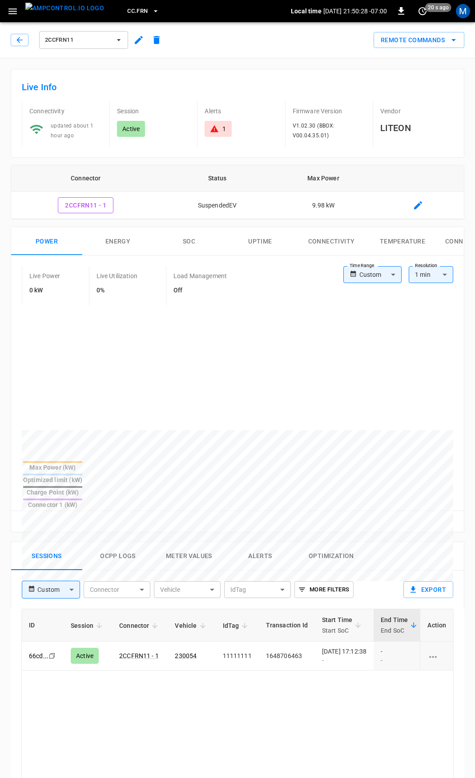
click at [191, 653] on link "230054" at bounding box center [186, 656] width 22 height 7
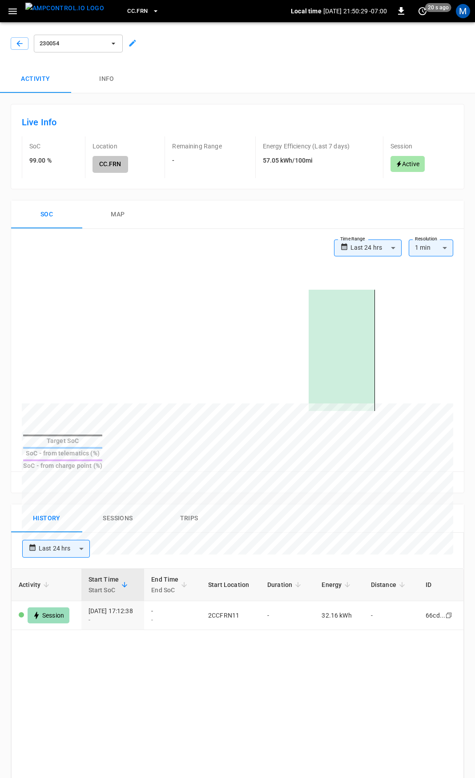
click at [12, 11] on icon "button" at bounding box center [12, 11] width 8 height 6
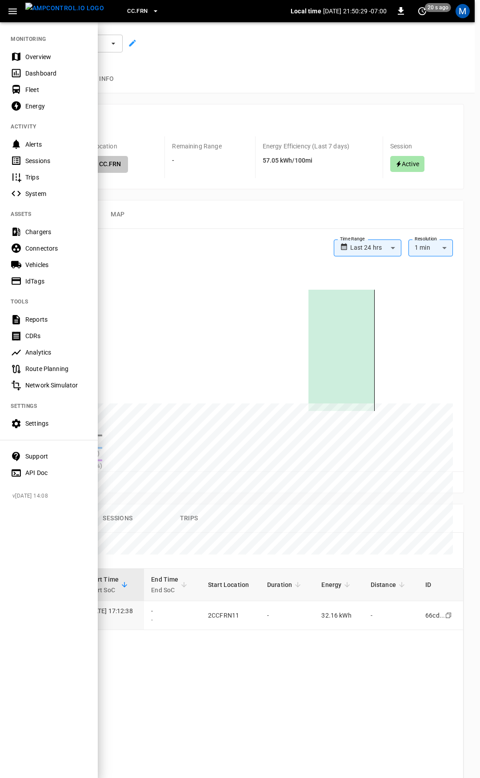
click at [12, 11] on icon "button" at bounding box center [12, 11] width 8 height 6
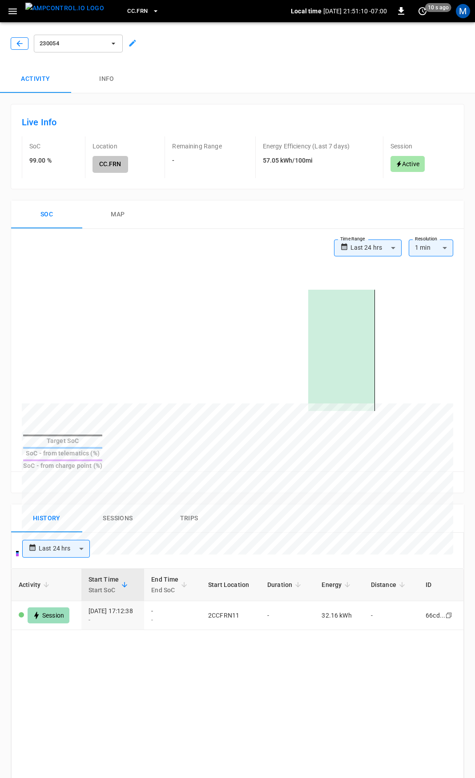
click at [18, 45] on icon "button" at bounding box center [19, 43] width 6 height 6
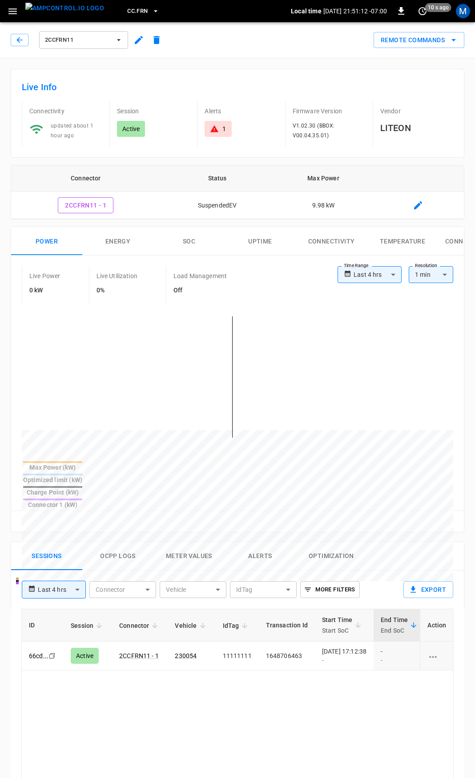
click at [216, 135] on div "1" at bounding box center [217, 129] width 27 height 16
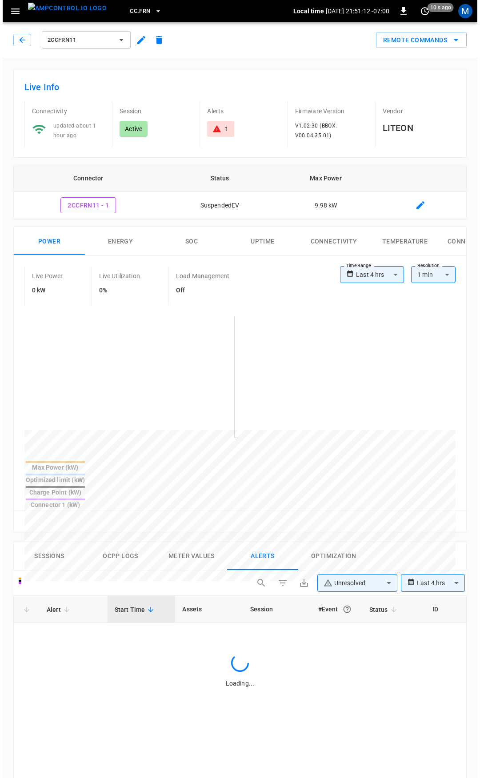
scroll to position [379, 0]
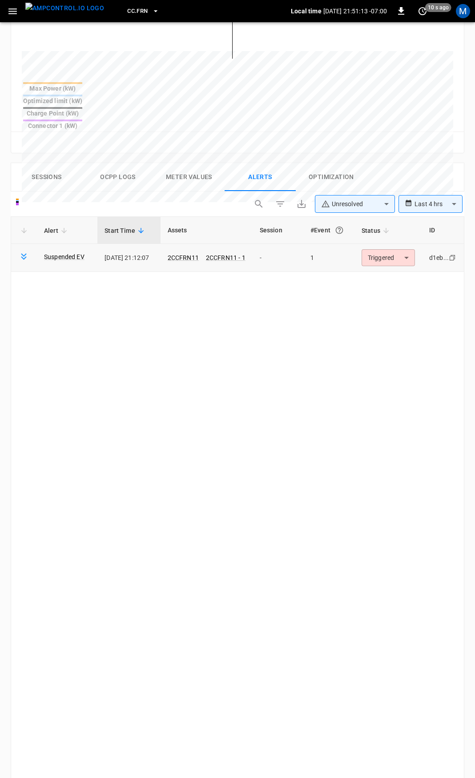
click at [389, 234] on body "**********" at bounding box center [237, 275] width 475 height 1309
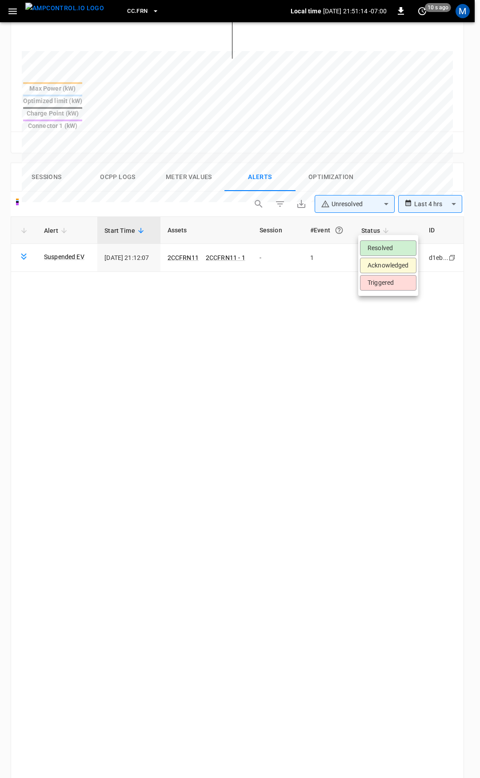
drag, startPoint x: 391, startPoint y: 249, endPoint x: 377, endPoint y: 242, distance: 15.5
click at [390, 249] on li "Resolved" at bounding box center [388, 249] width 56 height 16
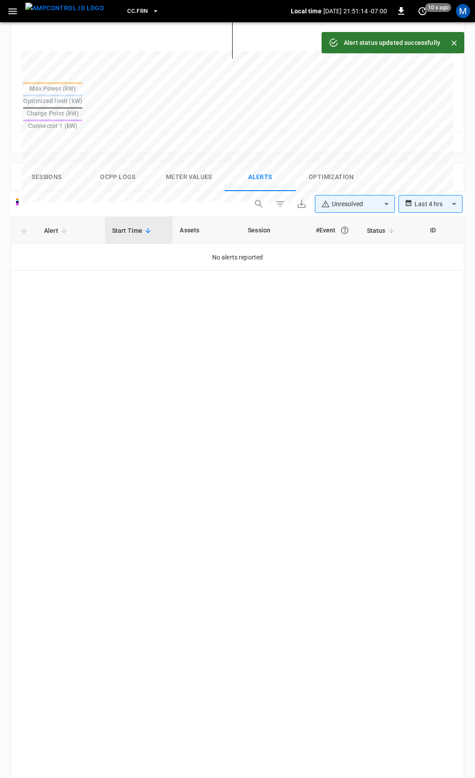
click at [12, 10] on icon "button" at bounding box center [12, 11] width 11 height 11
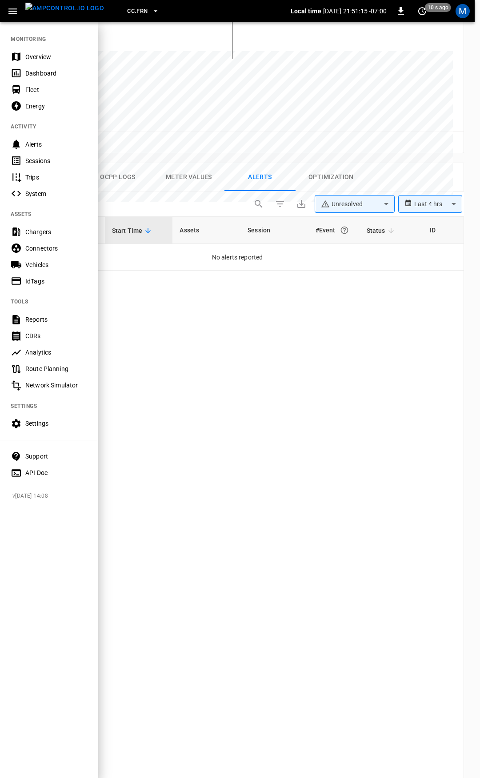
drag, startPoint x: 43, startPoint y: 60, endPoint x: 105, endPoint y: 144, distance: 104.8
click at [43, 60] on div "Overview" at bounding box center [56, 56] width 62 height 9
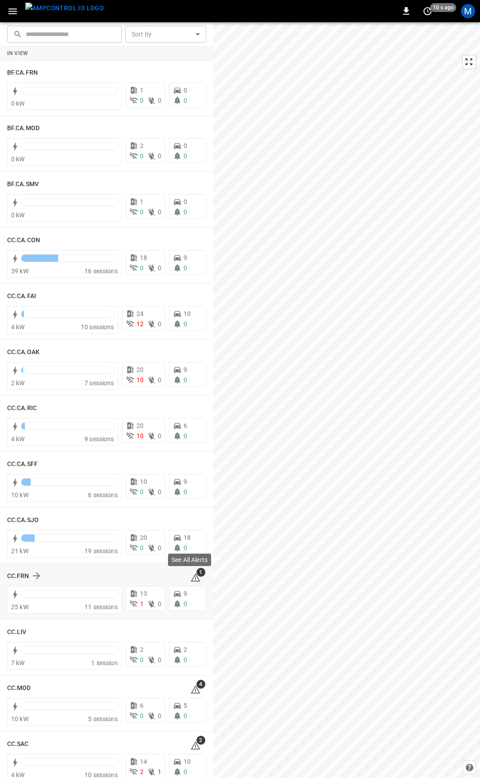
click at [192, 578] on icon at bounding box center [195, 578] width 11 height 11
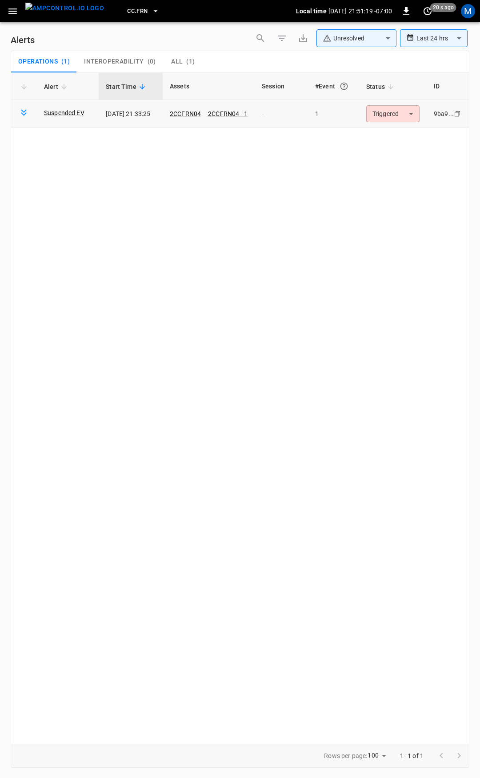
click at [406, 114] on body "**********" at bounding box center [240, 387] width 480 height 775
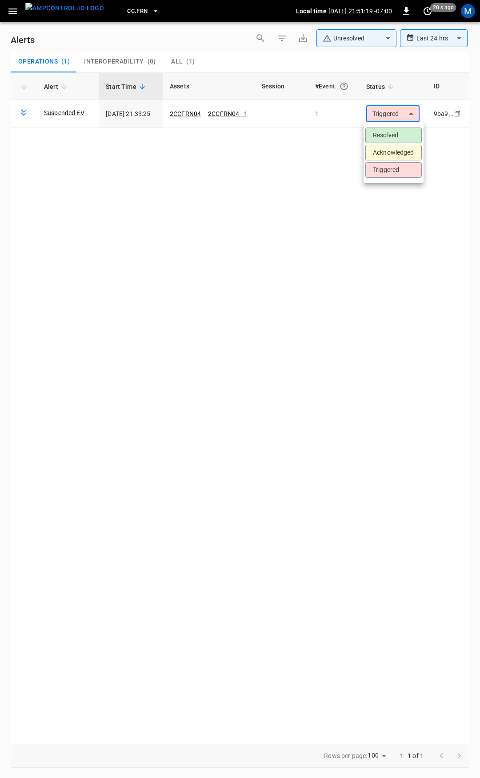
click at [403, 137] on li "Resolved" at bounding box center [393, 136] width 56 height 16
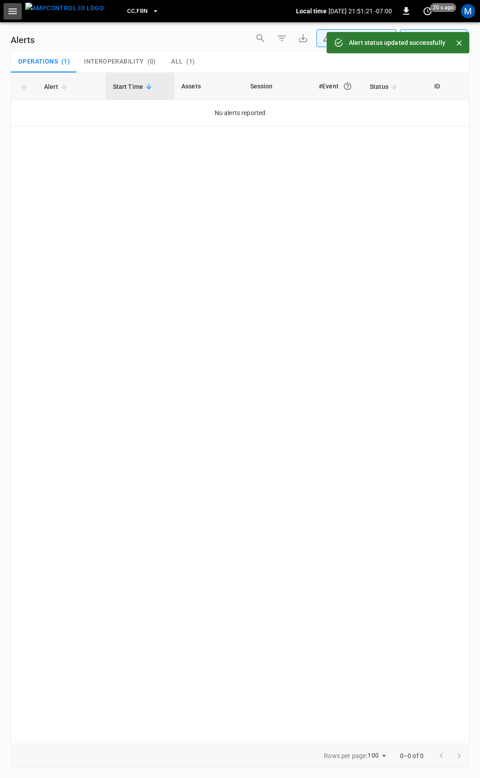
click at [14, 10] on icon "button" at bounding box center [12, 11] width 11 height 11
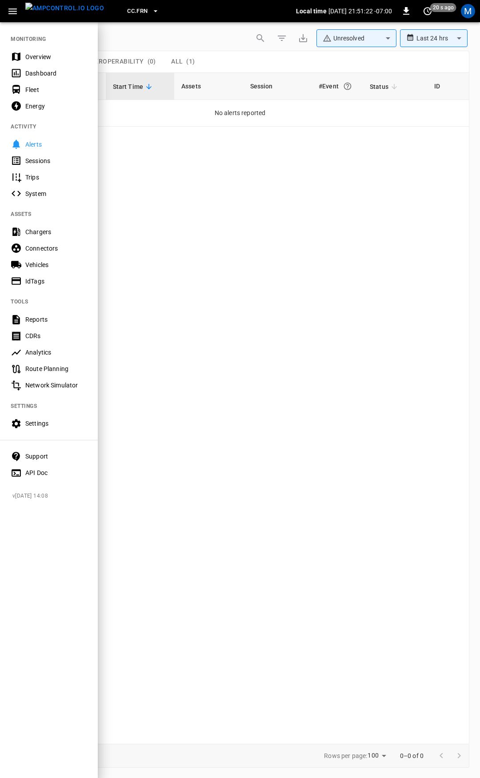
click at [42, 58] on div "Overview" at bounding box center [56, 56] width 62 height 9
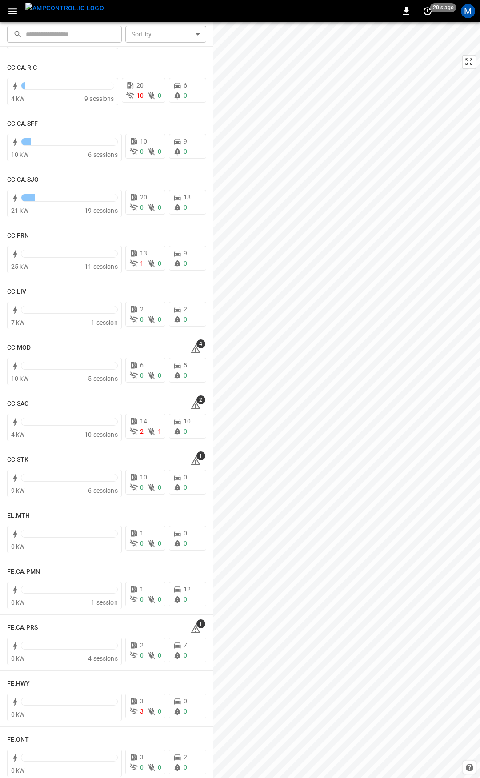
scroll to position [361, 0]
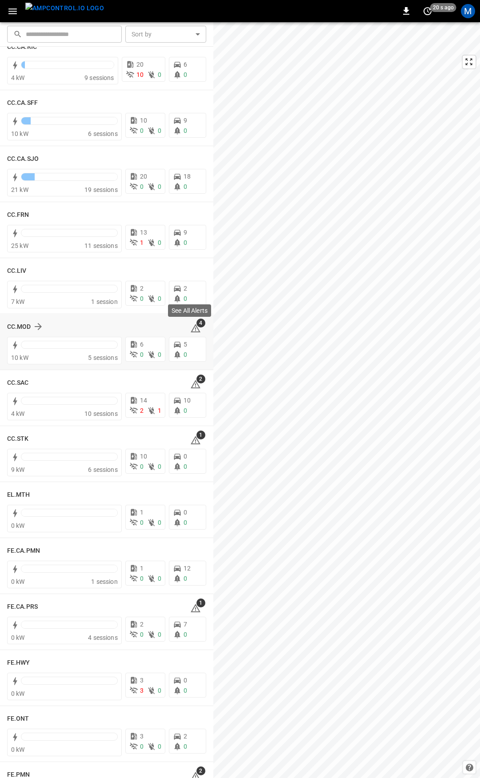
click at [192, 328] on icon at bounding box center [196, 328] width 10 height 8
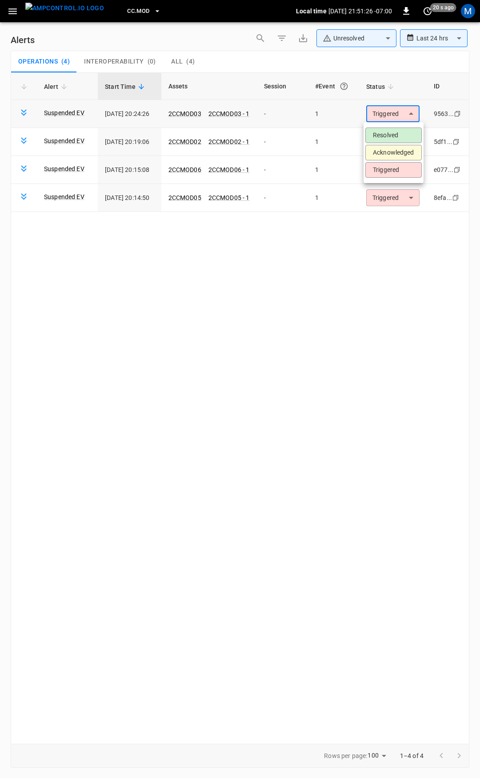
click at [386, 112] on body "**********" at bounding box center [240, 387] width 480 height 775
click at [389, 128] on li "Resolved" at bounding box center [393, 136] width 56 height 16
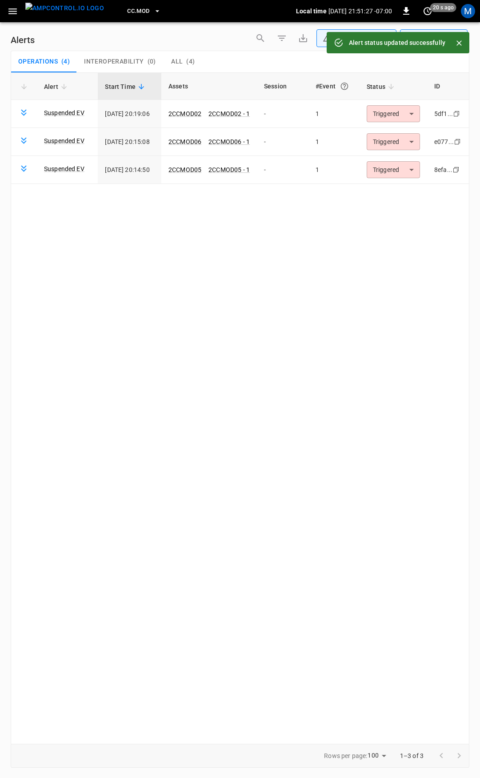
click at [392, 109] on body "**********" at bounding box center [240, 387] width 480 height 775
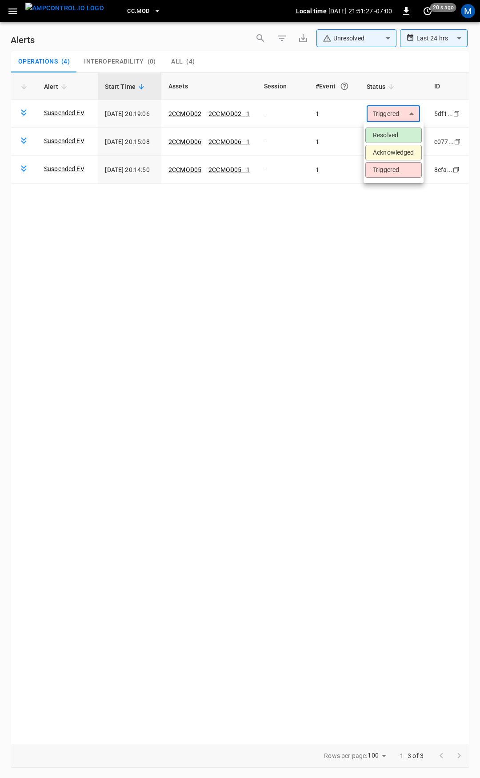
drag, startPoint x: 395, startPoint y: 138, endPoint x: 396, endPoint y: 132, distance: 5.9
click at [395, 138] on li "Resolved" at bounding box center [393, 136] width 56 height 16
click at [401, 116] on body "**********" at bounding box center [240, 387] width 480 height 775
click at [398, 136] on li "Resolved" at bounding box center [393, 136] width 56 height 16
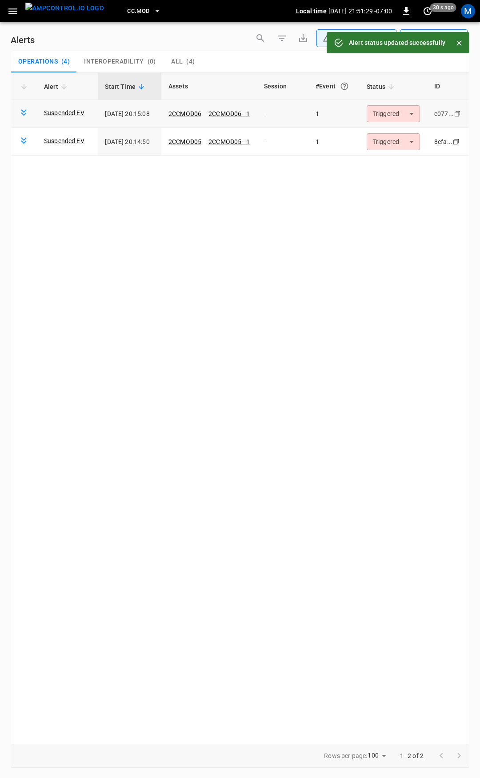
click at [393, 113] on body "**********" at bounding box center [240, 387] width 480 height 775
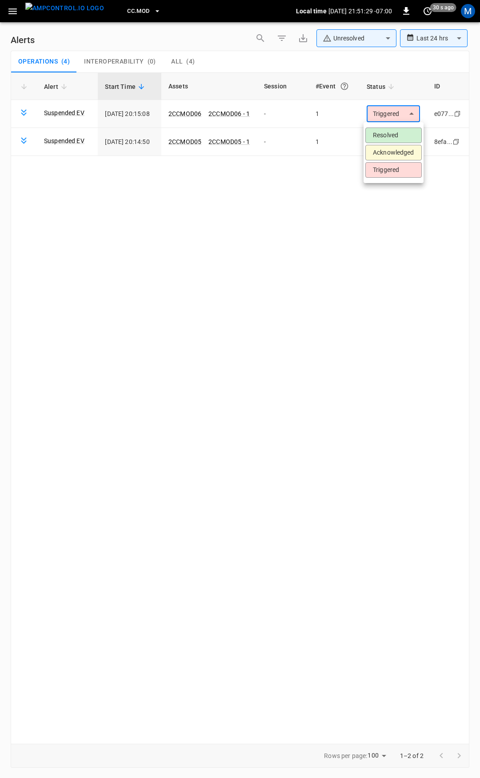
click at [397, 132] on li "Resolved" at bounding box center [393, 136] width 56 height 16
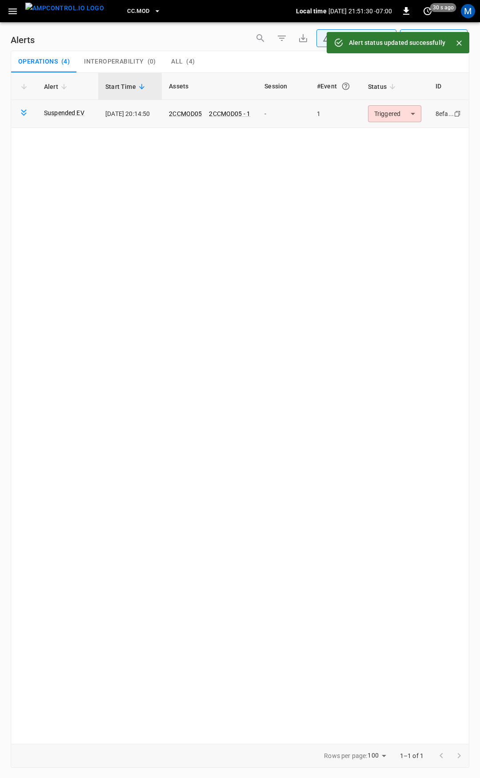
click at [389, 114] on body "**********" at bounding box center [240, 387] width 480 height 775
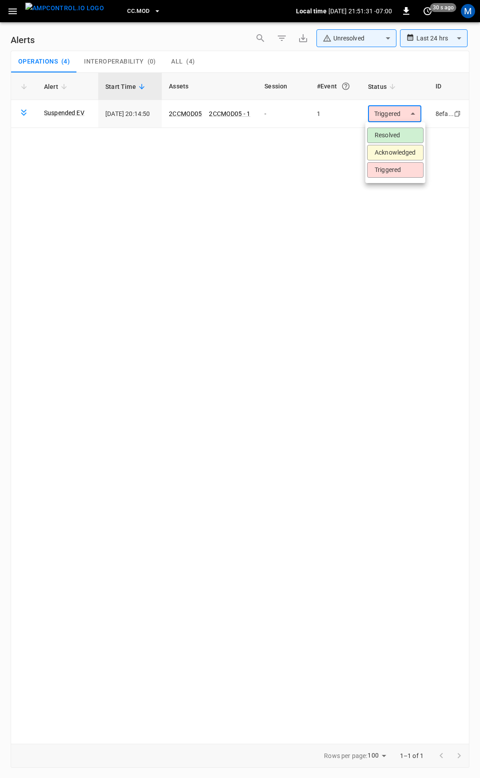
click at [396, 133] on li "Resolved" at bounding box center [395, 136] width 56 height 16
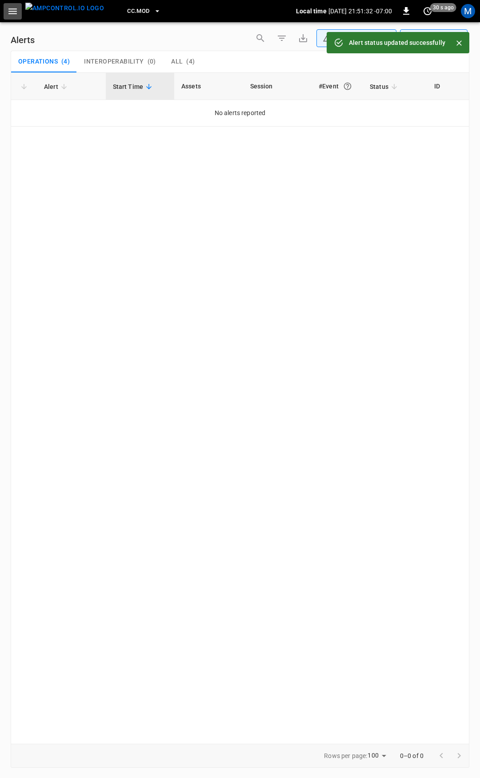
click at [10, 11] on icon "button" at bounding box center [12, 11] width 8 height 6
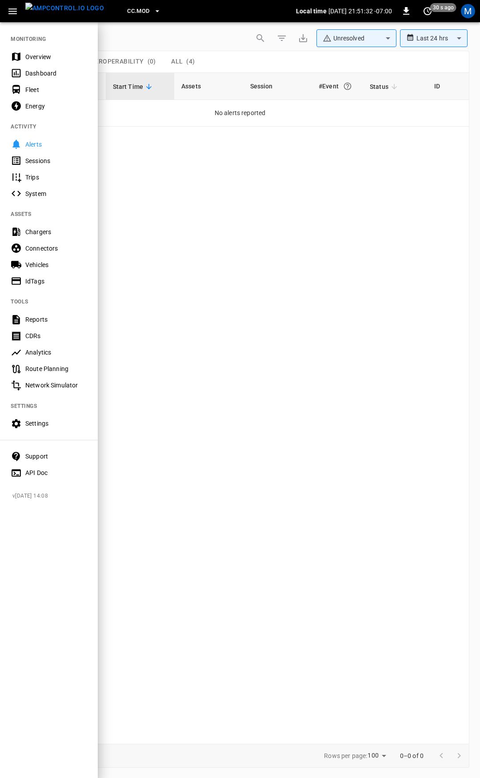
click at [44, 56] on div "Overview" at bounding box center [56, 56] width 62 height 9
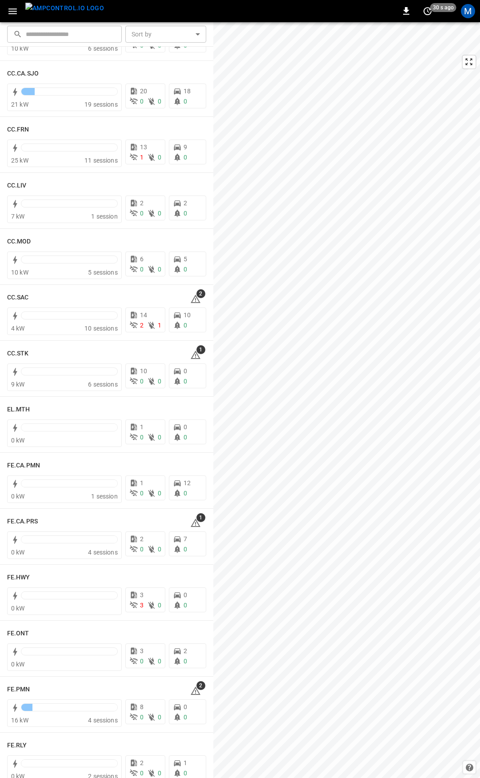
scroll to position [448, 0]
click at [195, 297] on icon at bounding box center [195, 299] width 1 height 4
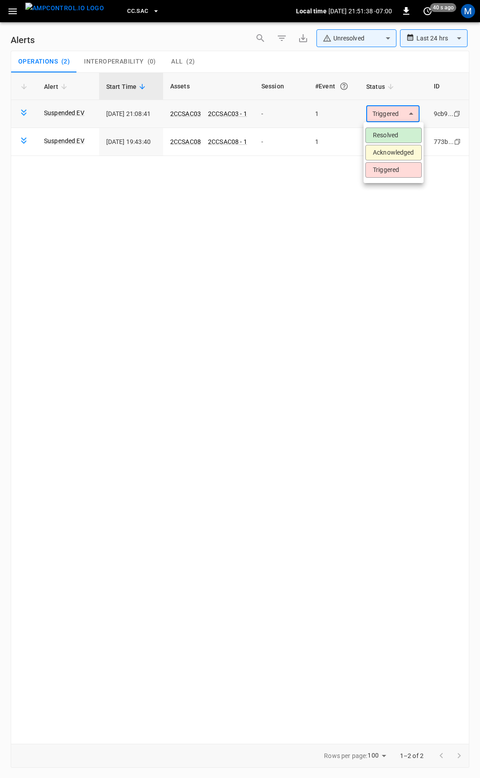
click at [392, 116] on body "**********" at bounding box center [240, 387] width 480 height 775
click at [379, 135] on li "Resolved" at bounding box center [393, 136] width 56 height 16
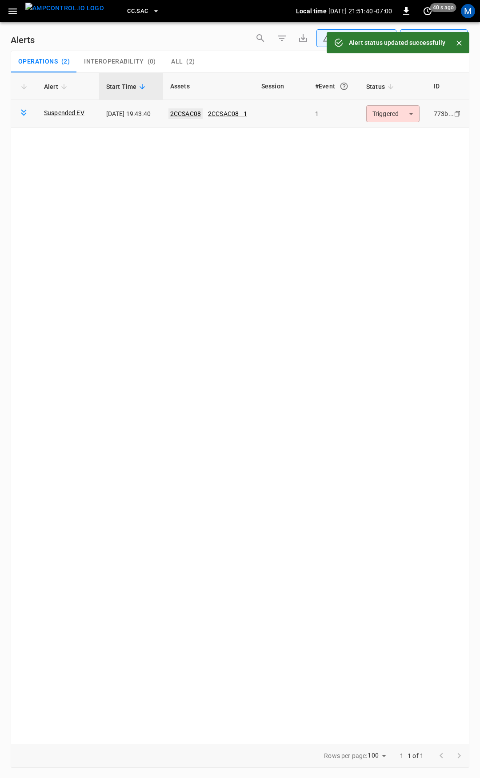
click at [193, 109] on link "2CCSAC08" at bounding box center [185, 113] width 34 height 11
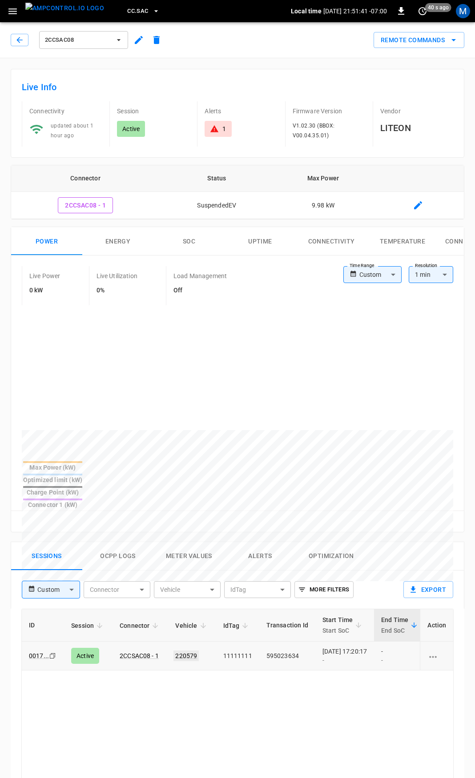
click at [192, 651] on link "220579" at bounding box center [185, 656] width 25 height 11
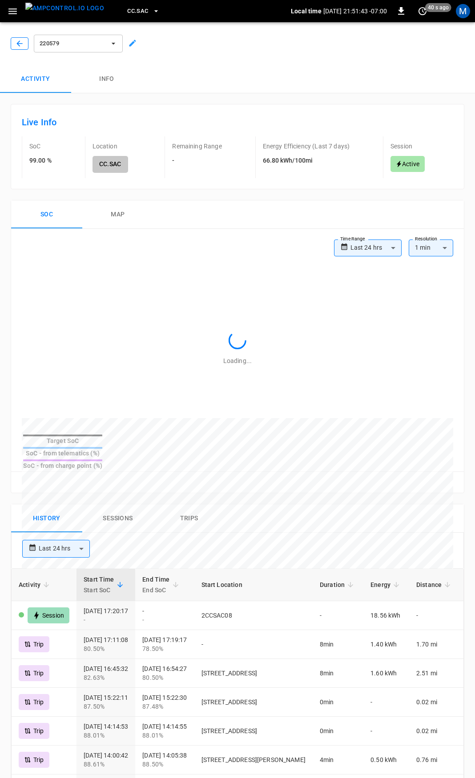
click at [18, 44] on icon "button" at bounding box center [19, 43] width 6 height 6
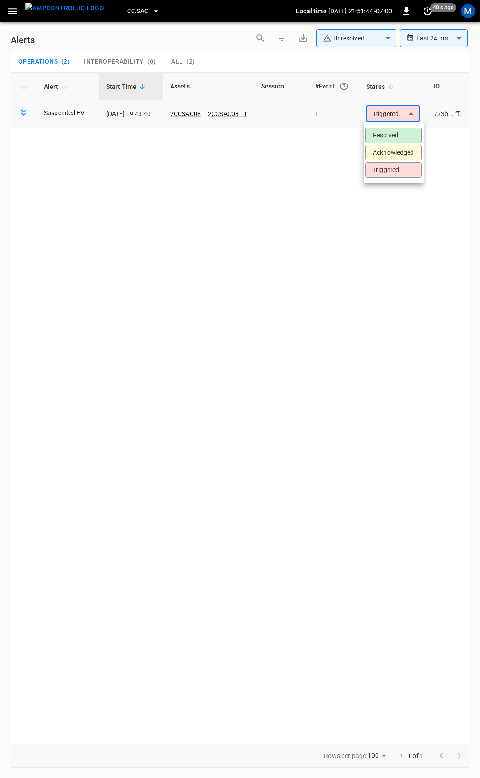
click at [393, 112] on body "**********" at bounding box center [240, 387] width 480 height 775
click at [395, 134] on li "Resolved" at bounding box center [393, 136] width 56 height 16
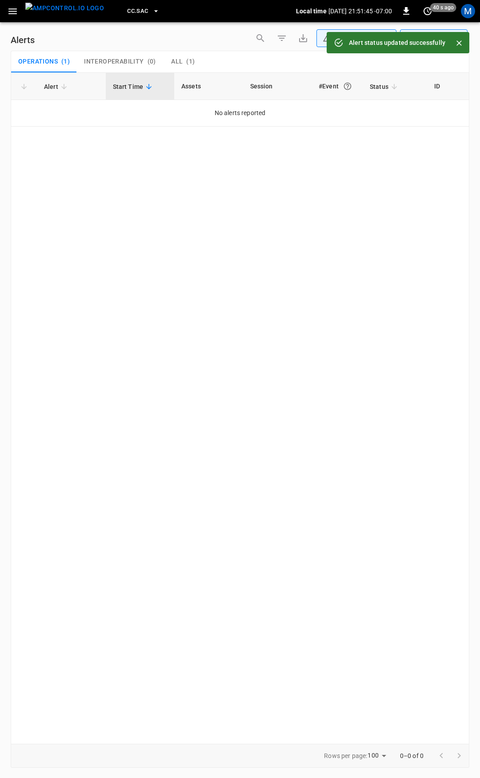
click at [14, 12] on icon "button" at bounding box center [12, 11] width 8 height 6
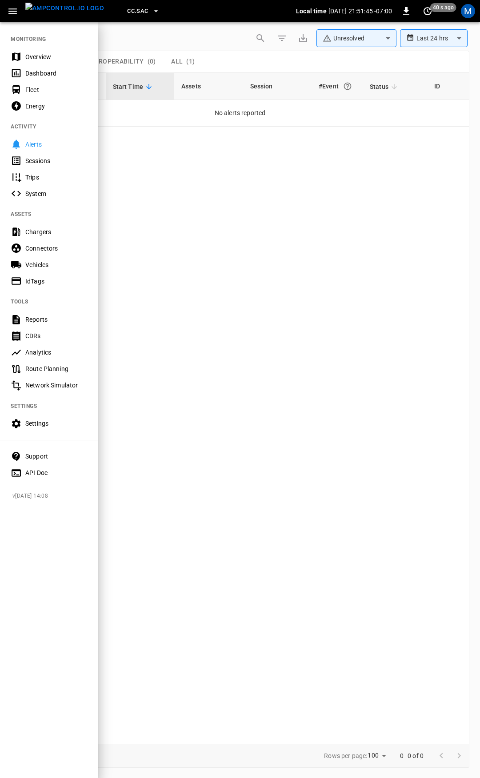
click at [43, 56] on div "Overview" at bounding box center [56, 56] width 62 height 9
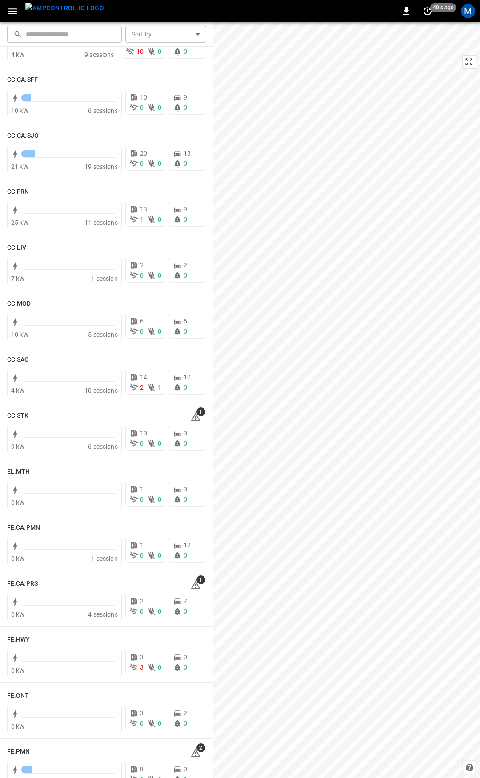
scroll to position [463, 0]
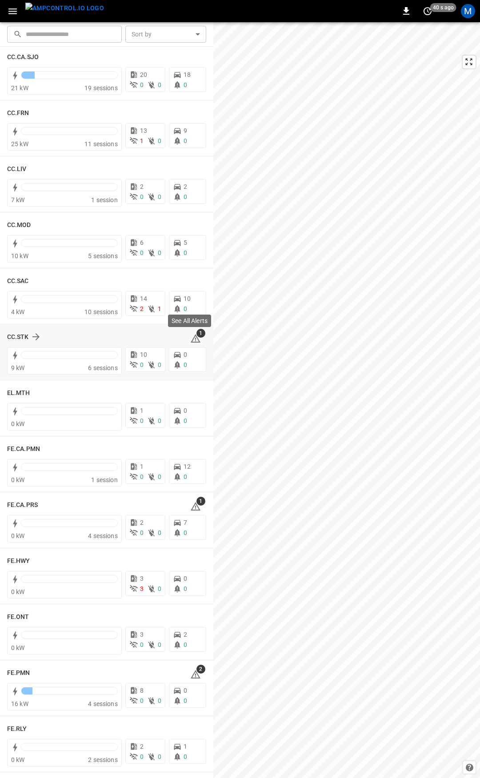
click at [190, 338] on icon at bounding box center [195, 338] width 11 height 11
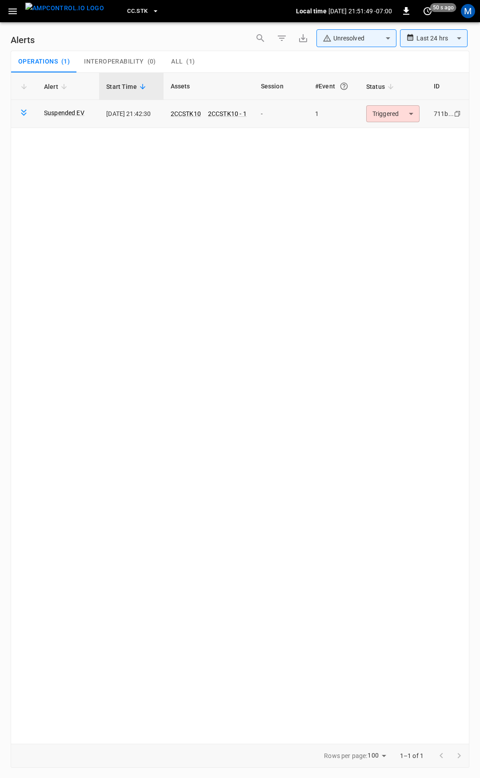
click at [399, 120] on body "**********" at bounding box center [240, 387] width 480 height 775
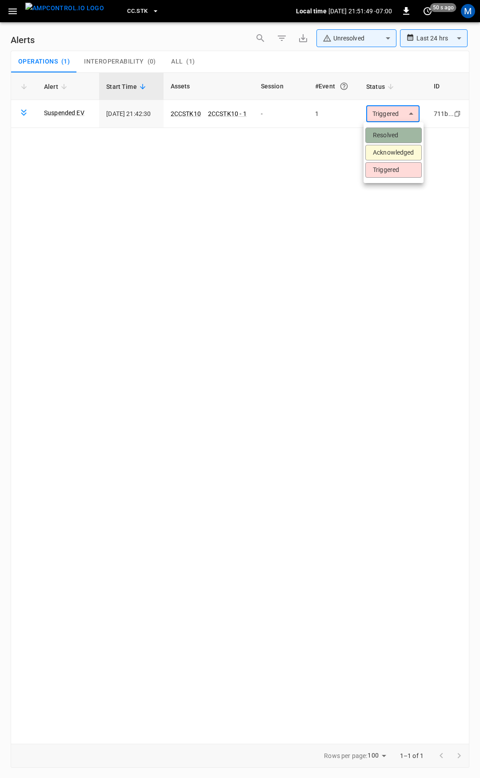
click at [397, 132] on li "Resolved" at bounding box center [393, 136] width 56 height 16
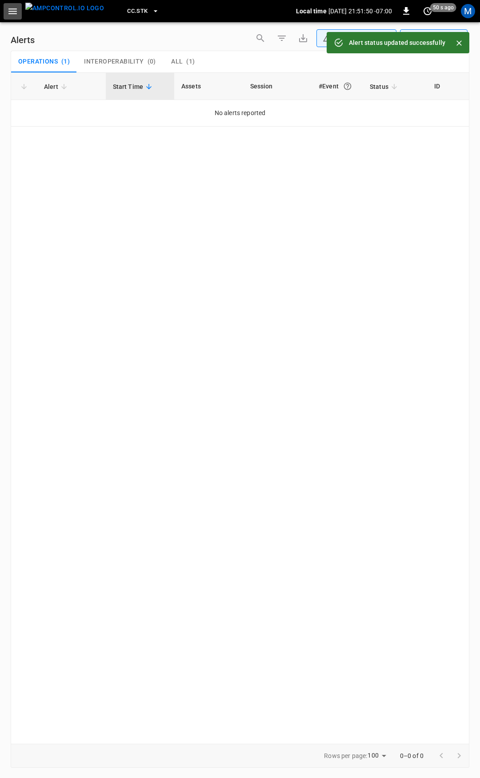
click at [11, 12] on icon "button" at bounding box center [12, 11] width 11 height 11
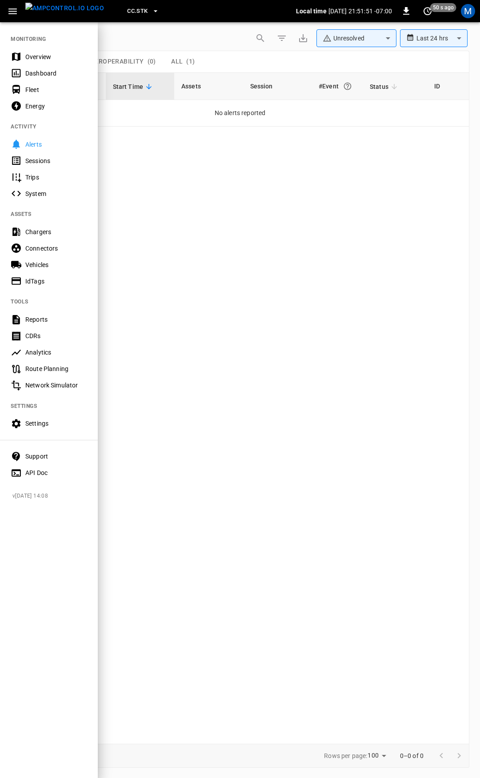
click at [35, 58] on div "Overview" at bounding box center [56, 56] width 62 height 9
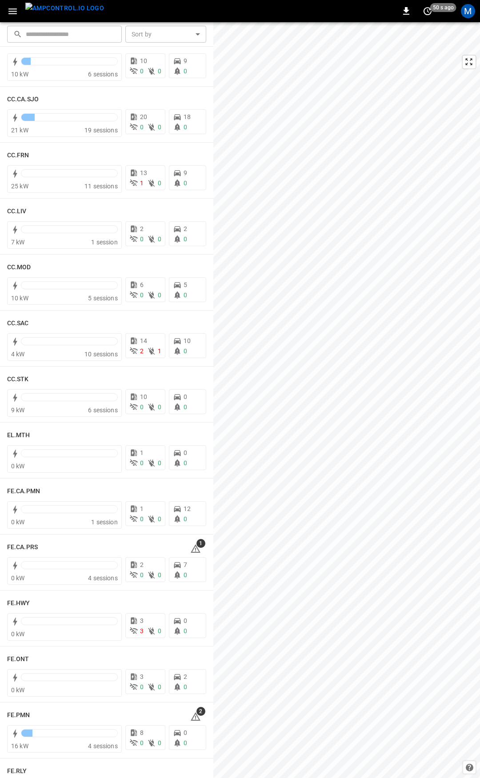
scroll to position [434, 0]
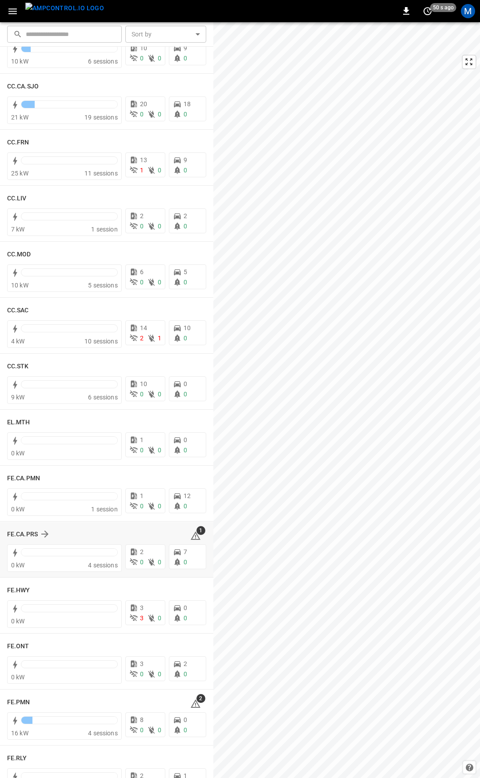
click at [194, 536] on icon at bounding box center [195, 536] width 11 height 11
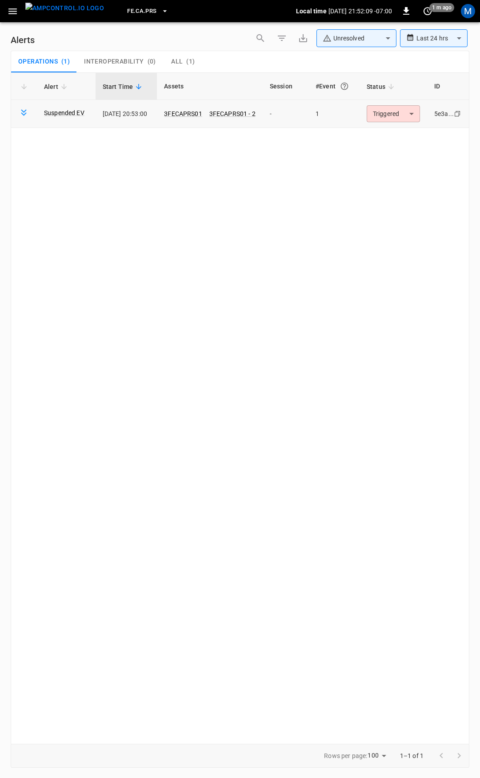
click at [382, 120] on body "**********" at bounding box center [240, 387] width 480 height 775
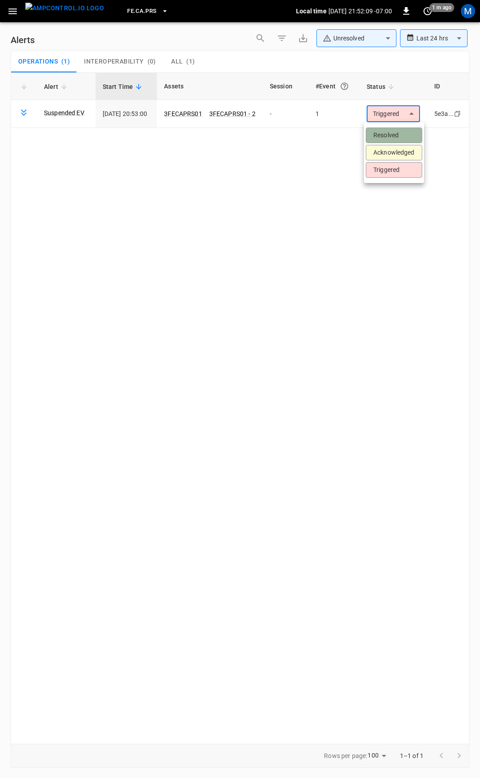
click at [390, 134] on li "Resolved" at bounding box center [394, 136] width 56 height 16
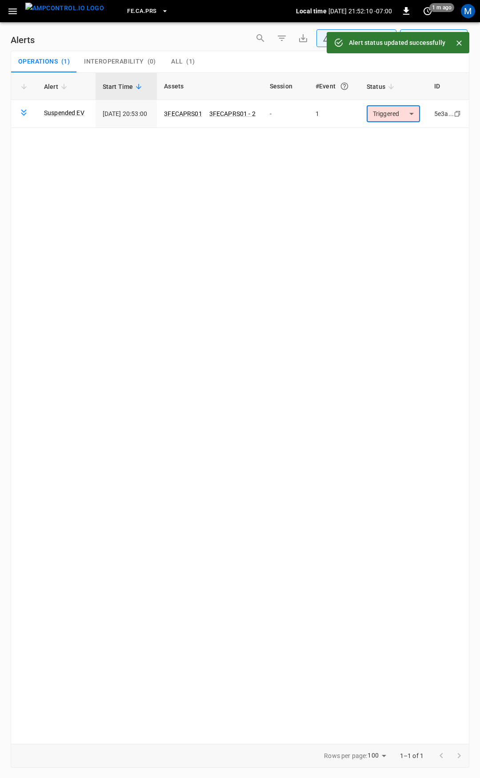
click at [3, 10] on div "FE.CA.PRS Local time [DATE] 21:52:10 -07:00 0 1 m ago M" at bounding box center [240, 11] width 480 height 22
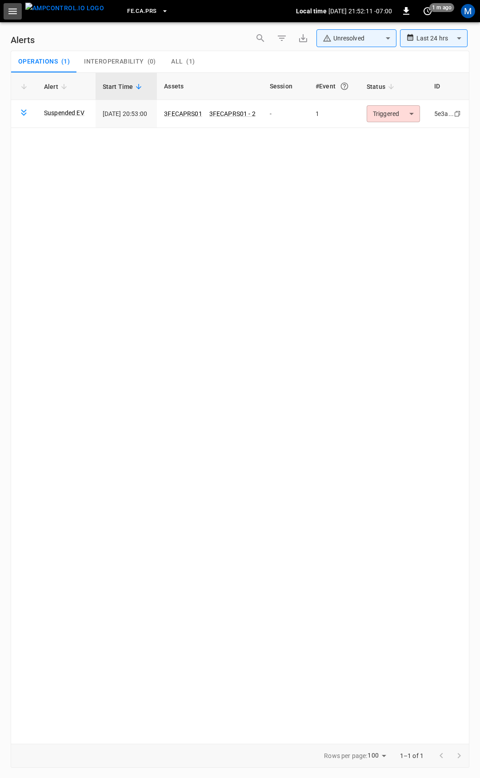
click at [9, 15] on icon "button" at bounding box center [12, 11] width 11 height 11
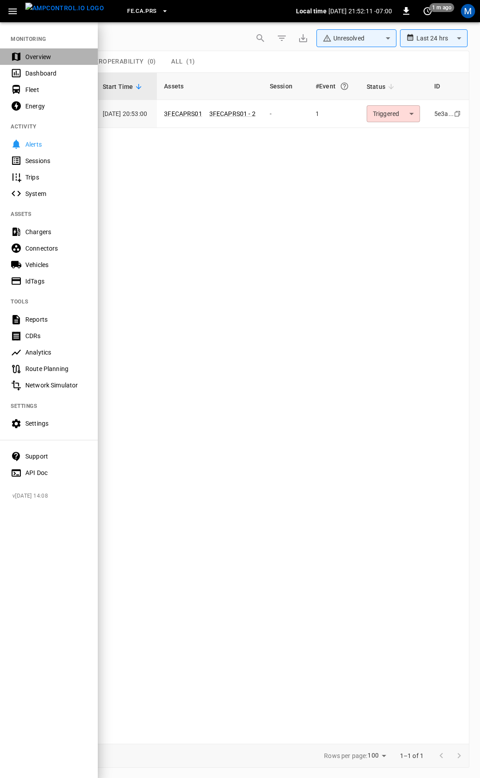
drag, startPoint x: 34, startPoint y: 52, endPoint x: 59, endPoint y: 75, distance: 34.0
click at [34, 52] on div "Overview" at bounding box center [56, 56] width 62 height 9
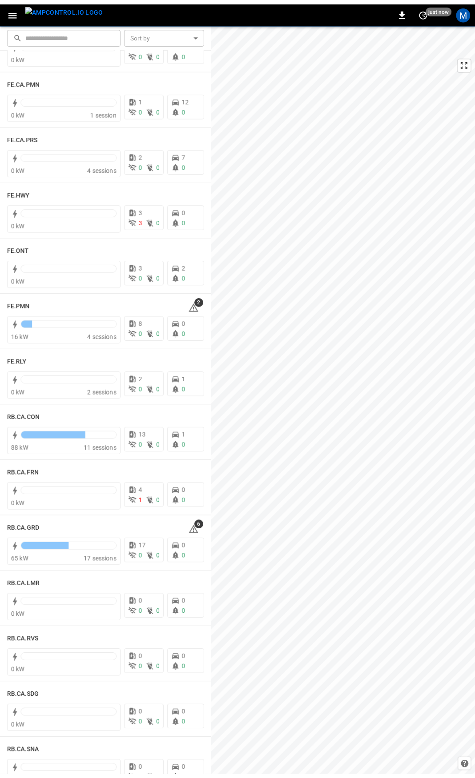
scroll to position [833, 0]
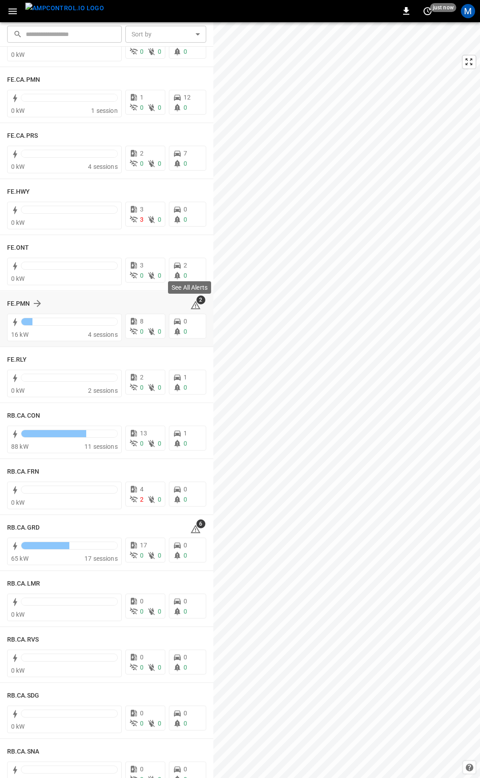
click at [190, 305] on icon at bounding box center [195, 305] width 11 height 11
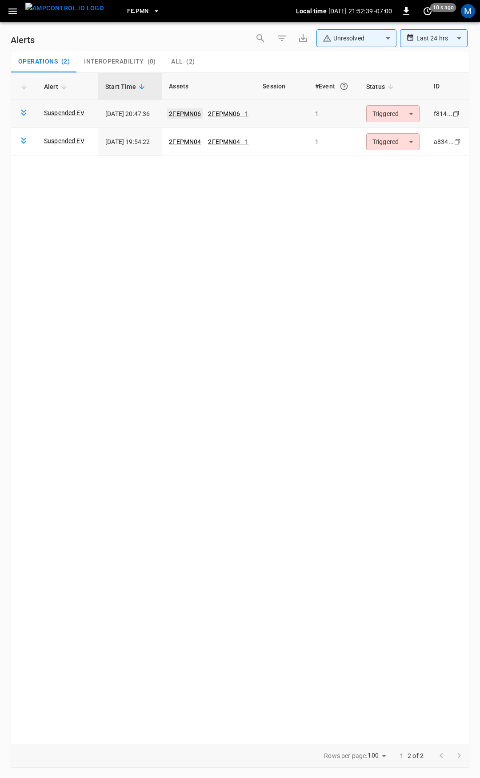
click at [186, 114] on link "2FEPMN06" at bounding box center [185, 113] width 36 height 11
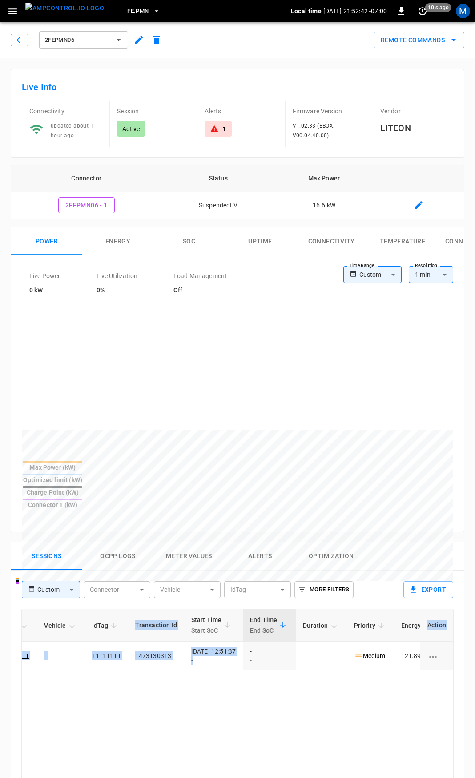
scroll to position [0, 226]
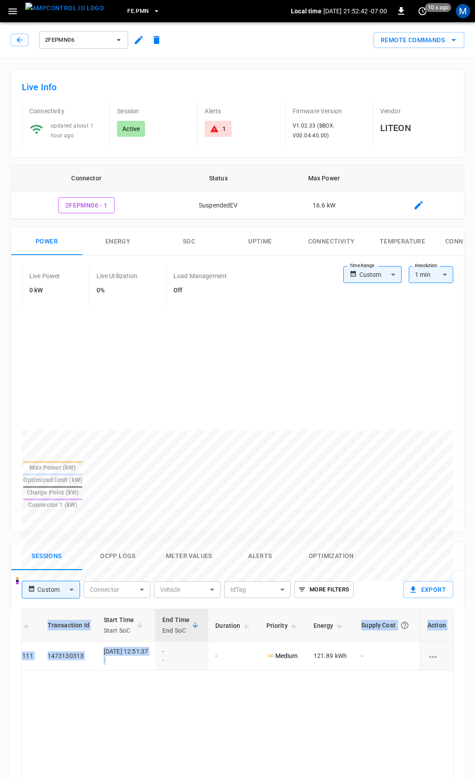
drag, startPoint x: 403, startPoint y: 625, endPoint x: 480, endPoint y: 629, distance: 77.0
click at [474, 629] on html "FE.PMN Local time [DATE] 21:52:42 -07:00 0 10 s ago M 2FEPMN06 Remote Commands …" at bounding box center [237, 594] width 475 height 1189
click at [211, 127] on icon at bounding box center [214, 128] width 9 height 9
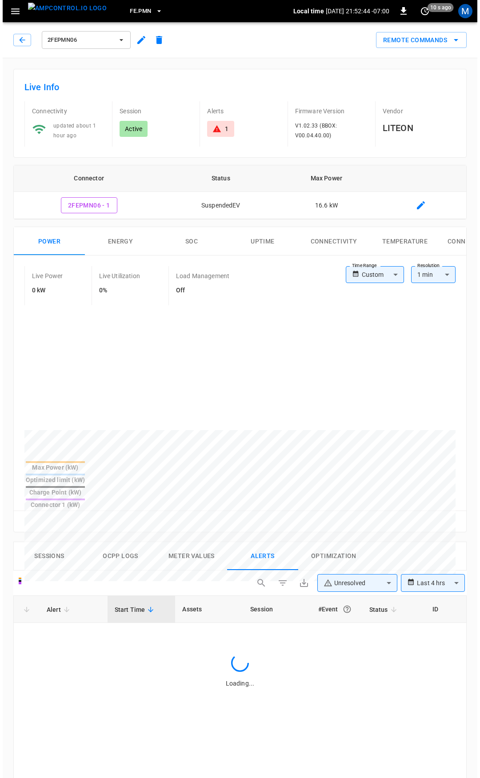
scroll to position [379, 0]
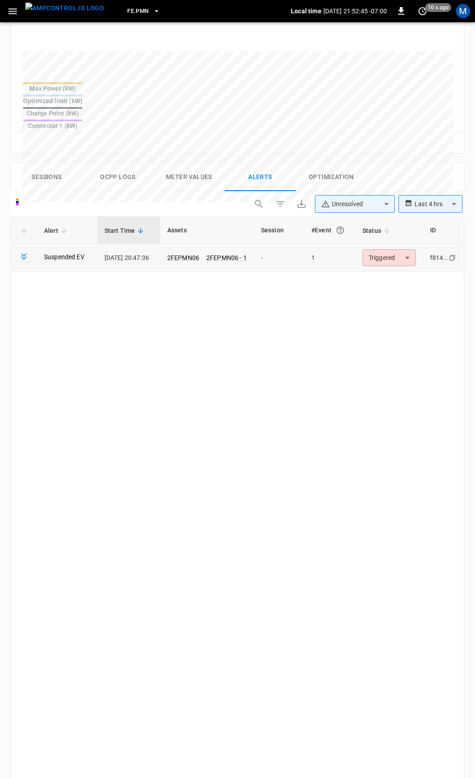
click at [381, 219] on body "**********" at bounding box center [237, 275] width 475 height 1309
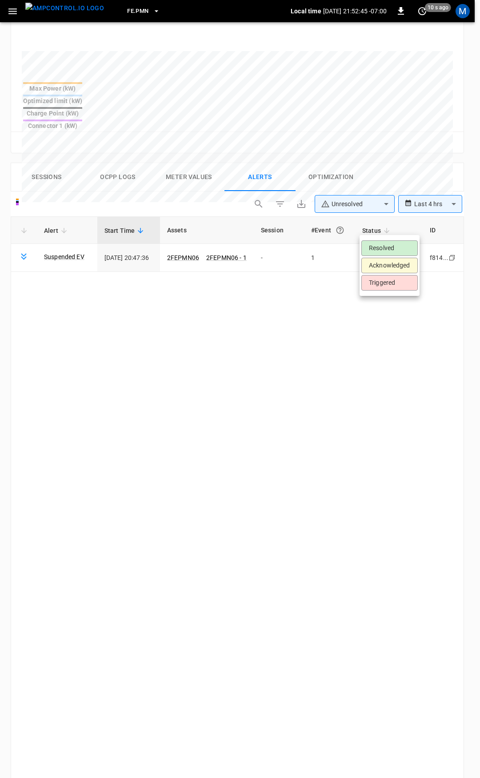
click at [389, 245] on li "Resolved" at bounding box center [389, 249] width 56 height 16
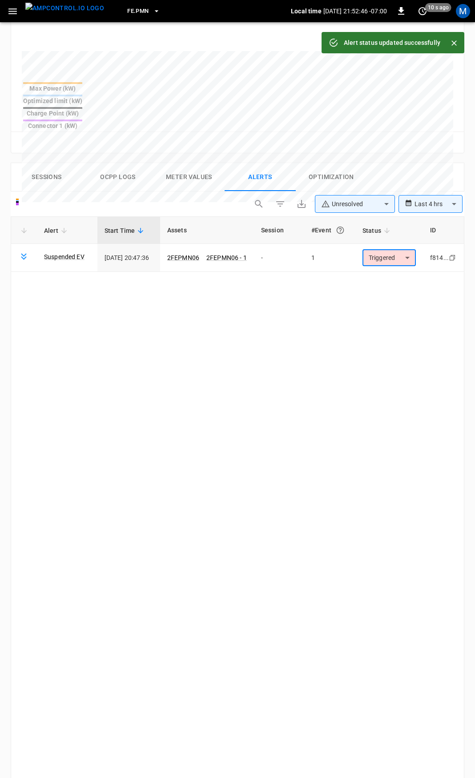
click at [8, 12] on icon "button" at bounding box center [12, 11] width 11 height 11
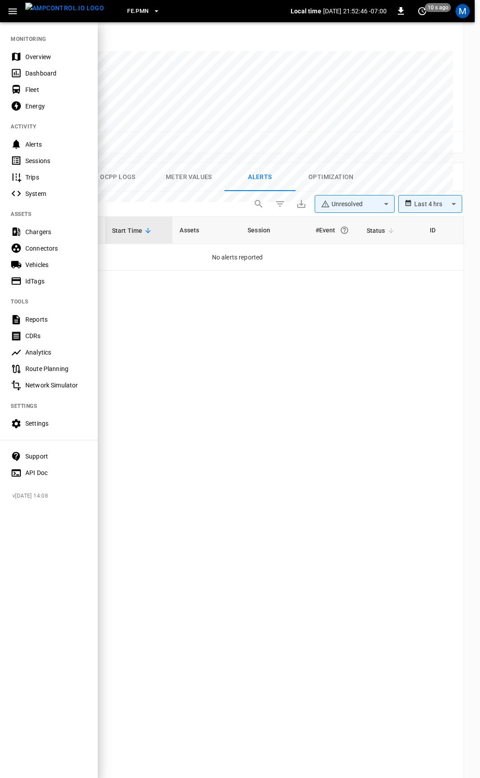
click at [29, 56] on div "Overview" at bounding box center [56, 56] width 62 height 9
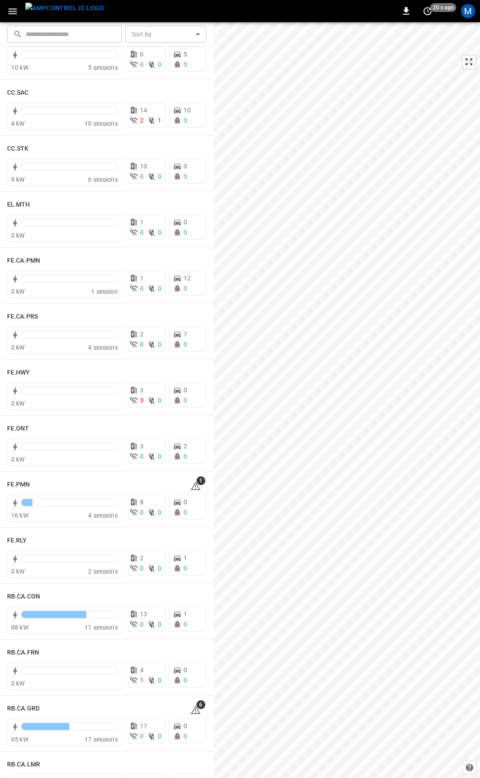
scroll to position [680, 0]
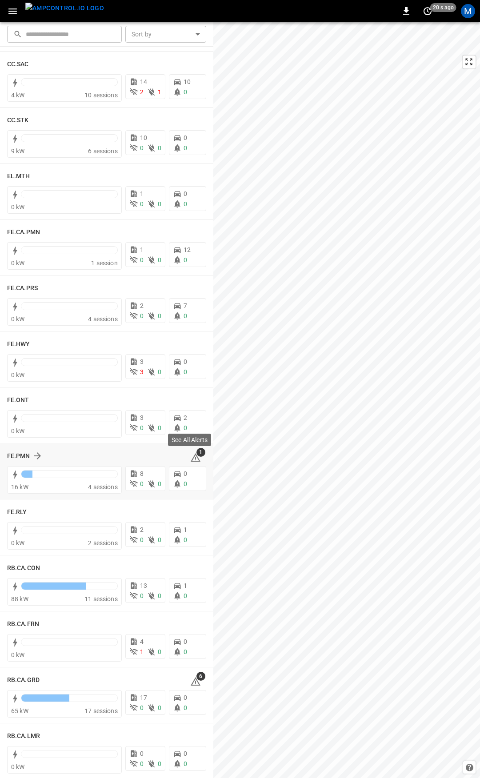
click at [193, 458] on icon at bounding box center [195, 458] width 11 height 11
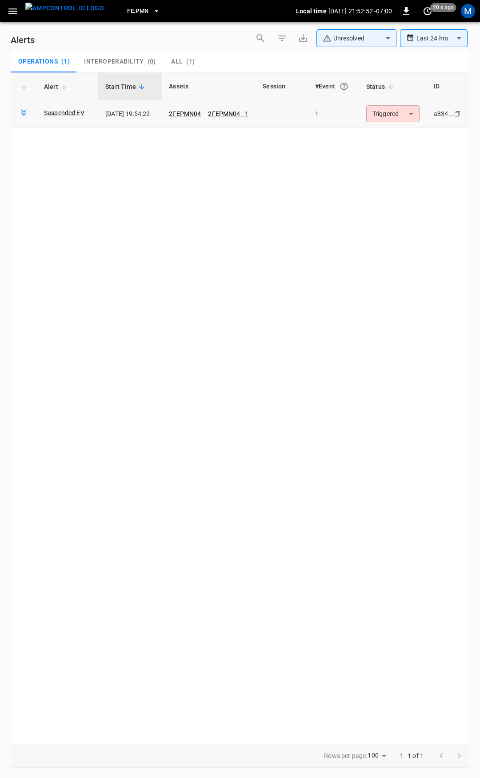
click at [401, 113] on body "**********" at bounding box center [240, 387] width 480 height 775
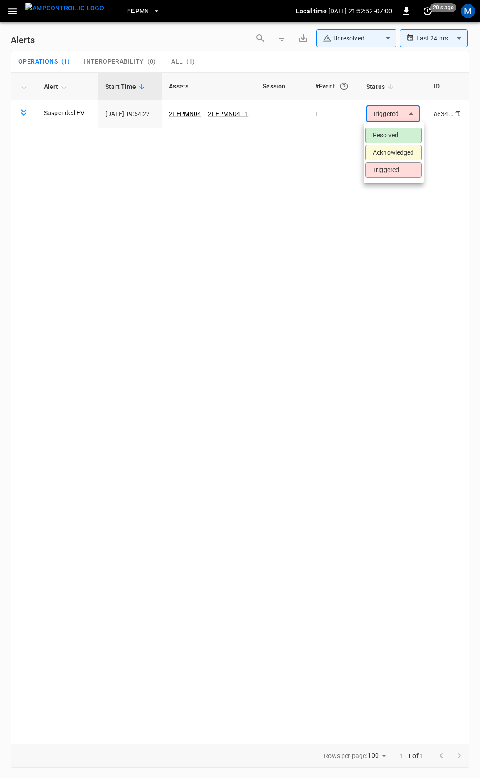
click at [398, 131] on li "Resolved" at bounding box center [393, 136] width 56 height 16
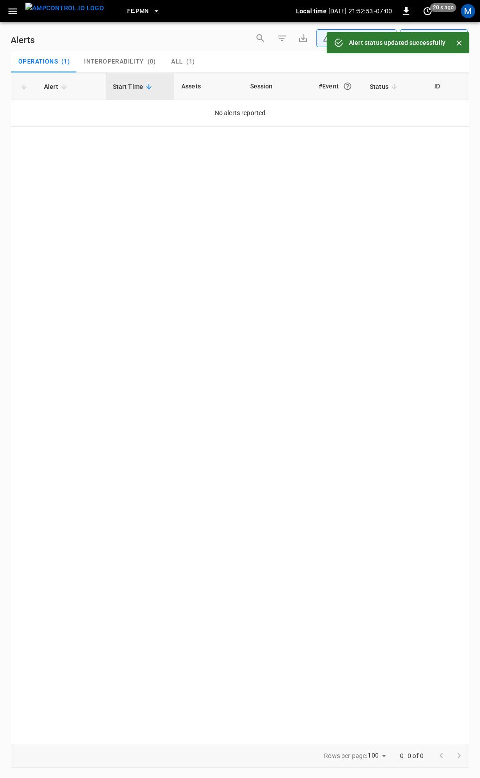
click at [16, 12] on icon "button" at bounding box center [12, 11] width 11 height 11
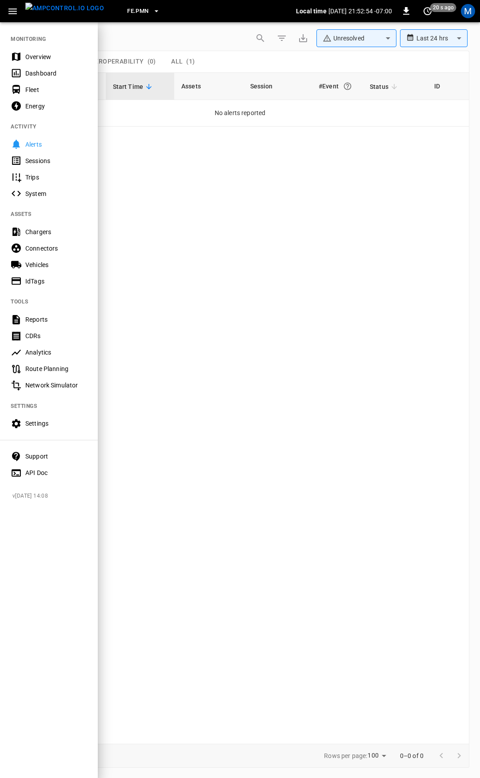
click at [32, 52] on div "Overview" at bounding box center [56, 56] width 62 height 9
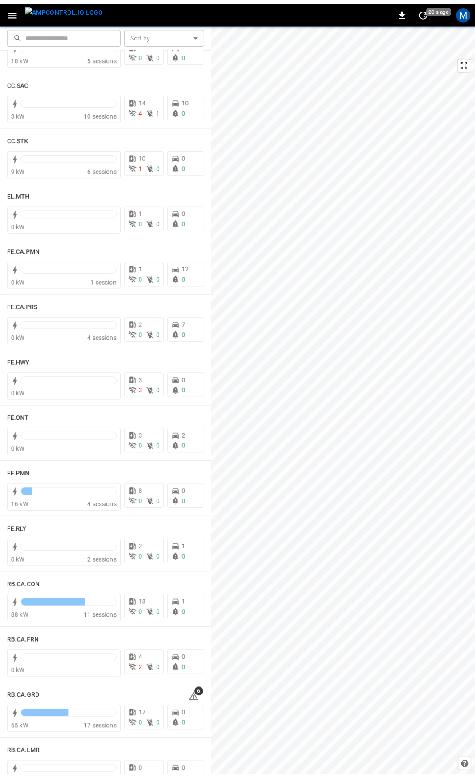
scroll to position [659, 0]
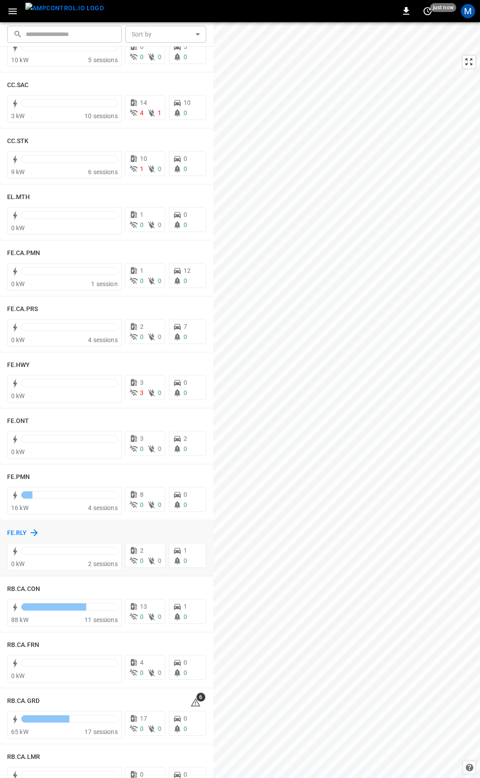
click at [19, 532] on h6 "FE.RLY" at bounding box center [17, 534] width 20 height 10
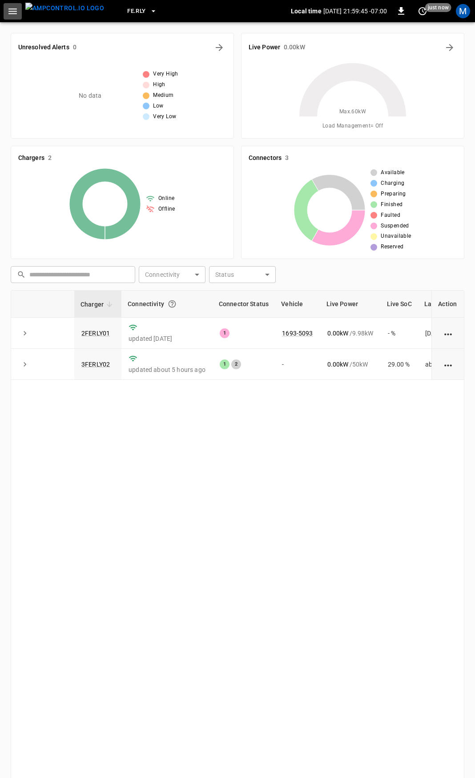
click at [7, 10] on icon "button" at bounding box center [12, 11] width 11 height 11
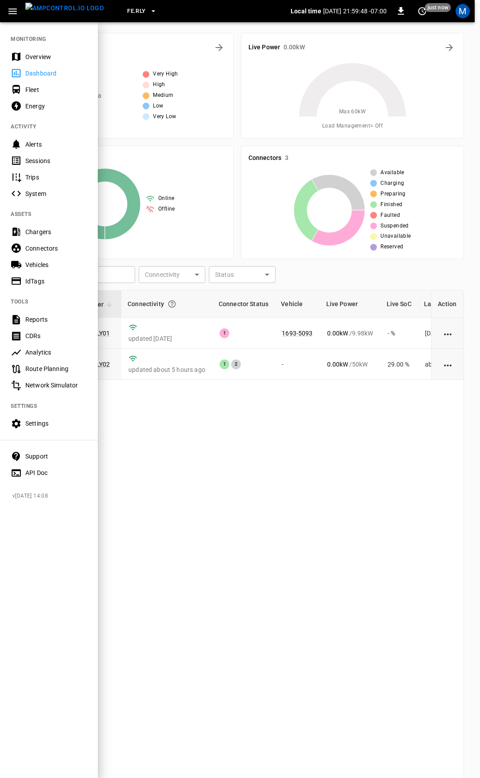
click at [235, 432] on div at bounding box center [240, 389] width 480 height 778
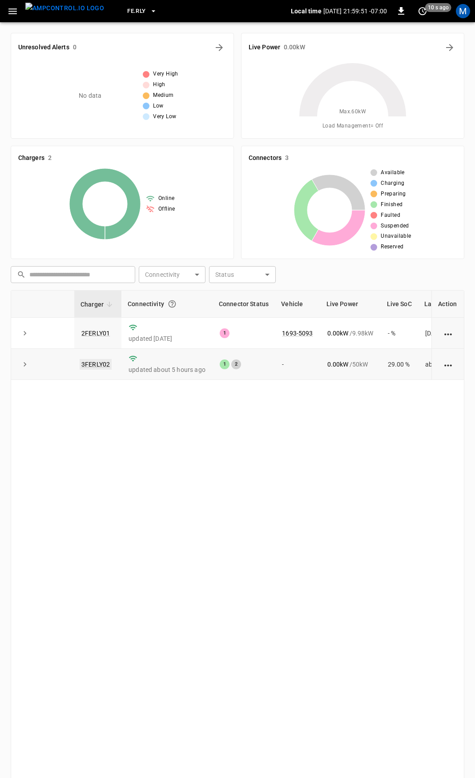
click at [101, 365] on link "3FERLY02" at bounding box center [96, 364] width 32 height 11
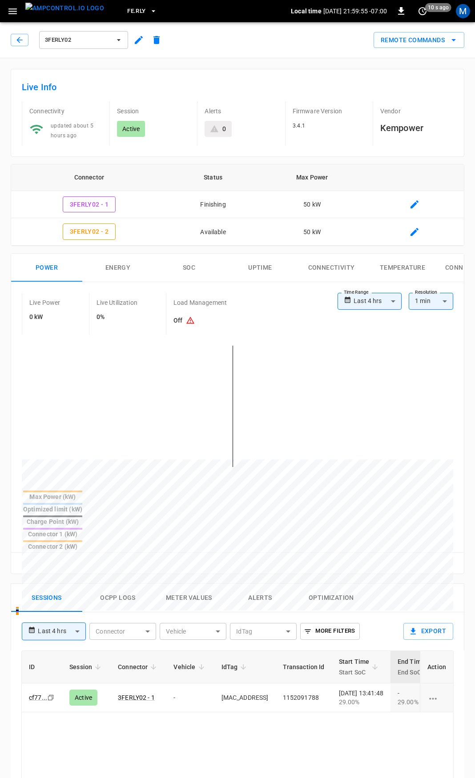
click at [120, 591] on body "**********" at bounding box center [237, 615] width 475 height 1230
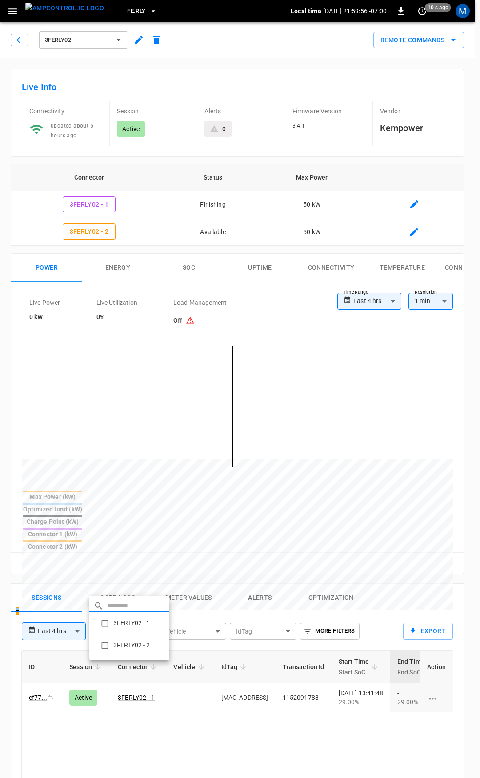
click at [121, 623] on li "3FERLY02 - 1" at bounding box center [129, 624] width 80 height 22
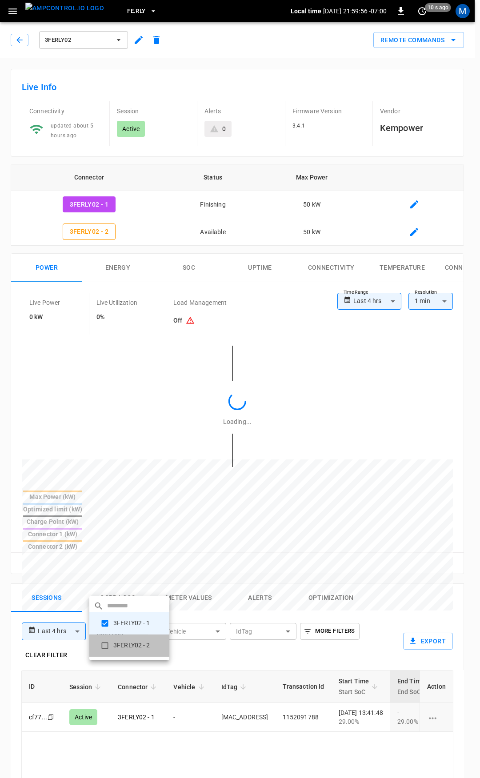
click at [119, 645] on li "3FERLY02 - 2" at bounding box center [129, 646] width 80 height 22
type input "**********"
click at [243, 745] on div at bounding box center [240, 389] width 480 height 778
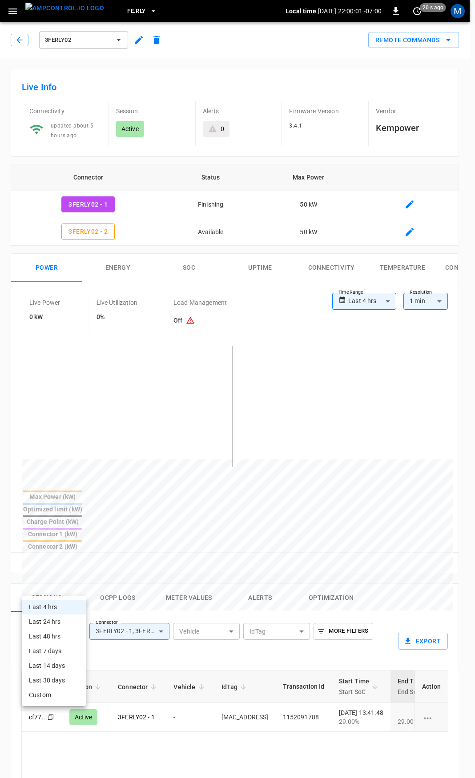
click at [67, 589] on body "**********" at bounding box center [237, 625] width 475 height 1250
click at [55, 651] on li "Last 7 days" at bounding box center [54, 651] width 64 height 15
type input "**********"
type input "***"
type input "**********"
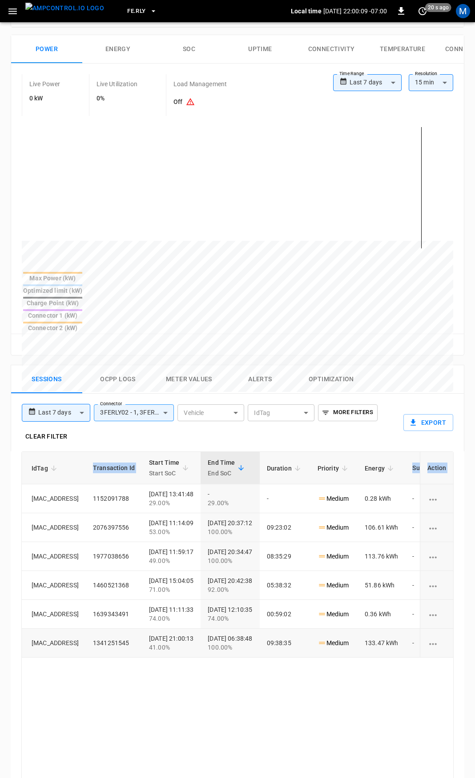
scroll to position [0, 236]
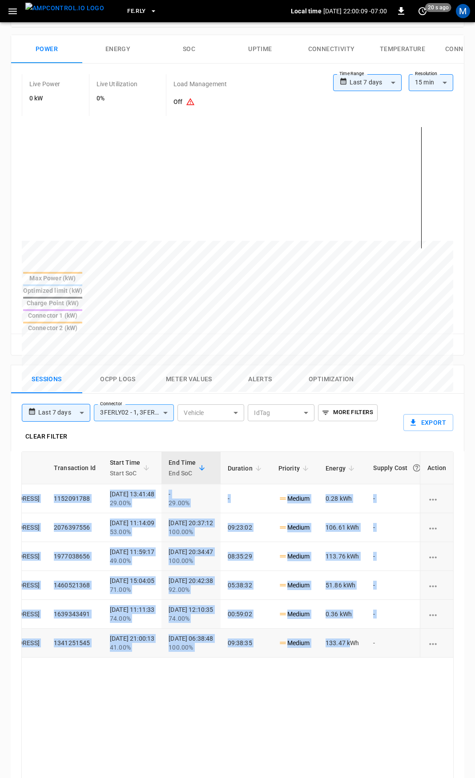
drag, startPoint x: 223, startPoint y: 447, endPoint x: 380, endPoint y: 598, distance: 218.2
click at [380, 598] on tbody "cf77 ... Copy Active 3FERLY02 - 1 - [MAC_ADDRESS] 1152091788 [DATE] 13:41:48 29…" at bounding box center [125, 571] width 679 height 173
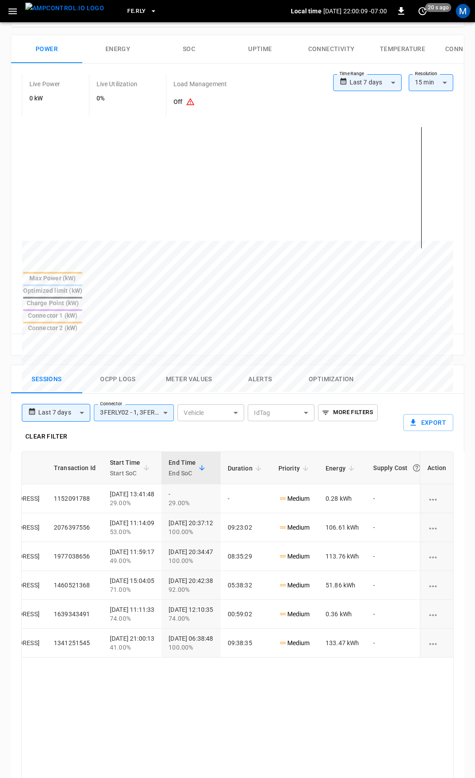
drag, startPoint x: 330, startPoint y: 632, endPoint x: 325, endPoint y: 634, distance: 5.8
click at [329, 632] on div "ID Session Connector Vehicle IdTag Transaction Id Start Time Start SoC End Time…" at bounding box center [237, 724] width 432 height 545
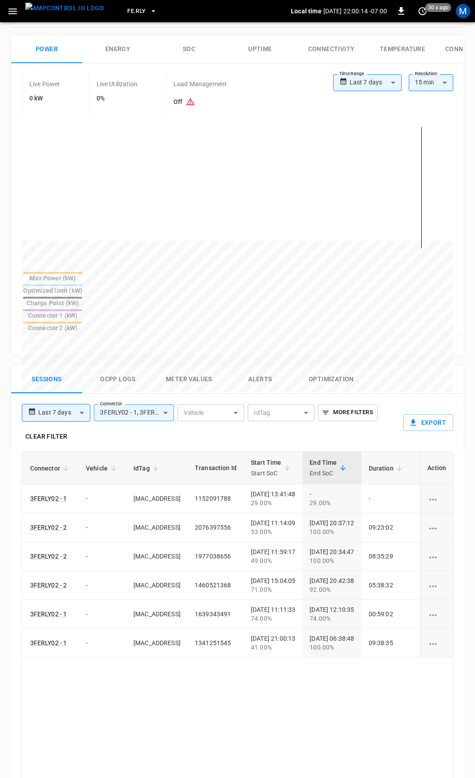
scroll to position [0, 0]
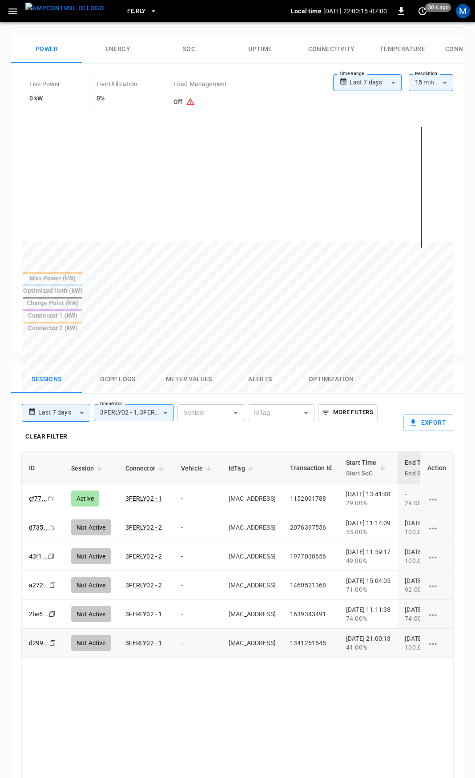
drag, startPoint x: 398, startPoint y: 677, endPoint x: 71, endPoint y: 601, distance: 335.7
click at [0, 478] on html "**********" at bounding box center [237, 406] width 475 height 1250
click at [251, 664] on div "ID Session Connector Vehicle IdTag Transaction Id Start Time Start SoC End Time…" at bounding box center [237, 724] width 432 height 545
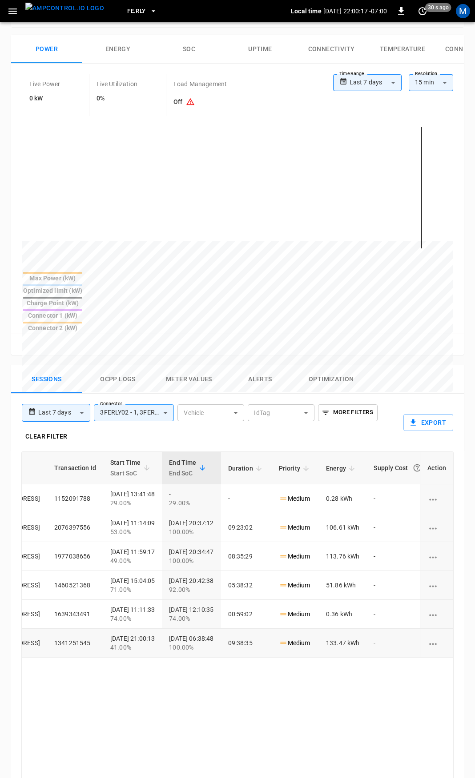
drag, startPoint x: 256, startPoint y: 625, endPoint x: 480, endPoint y: 598, distance: 225.2
click at [474, 598] on html "**********" at bounding box center [237, 406] width 475 height 1250
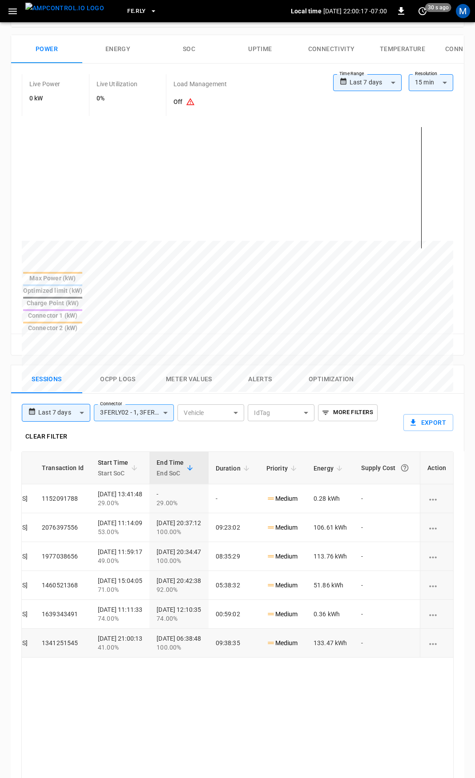
click at [332, 669] on div "ID Session Connector Vehicle IdTag Transaction Id Start Time Start SoC End Time…" at bounding box center [237, 724] width 432 height 545
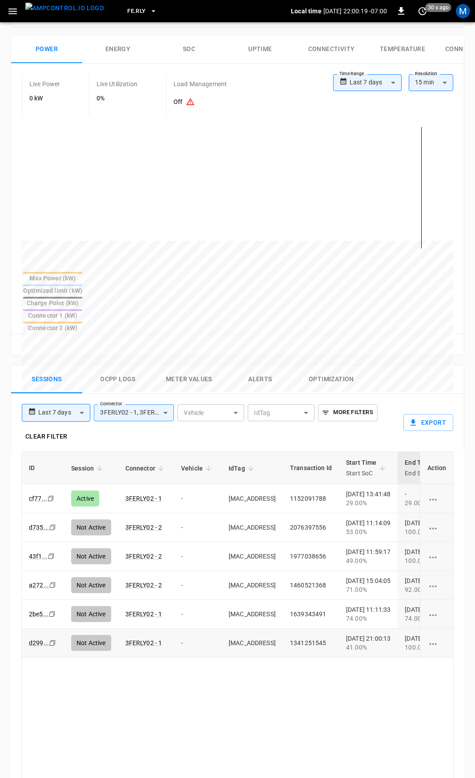
drag, startPoint x: 365, startPoint y: 692, endPoint x: -378, endPoint y: 569, distance: 752.9
click at [0, 569] on html "**********" at bounding box center [237, 406] width 475 height 1250
click at [74, 626] on div "ID Session Connector Vehicle IdTag Transaction Id Start Time Start SoC End Time…" at bounding box center [237, 724] width 432 height 545
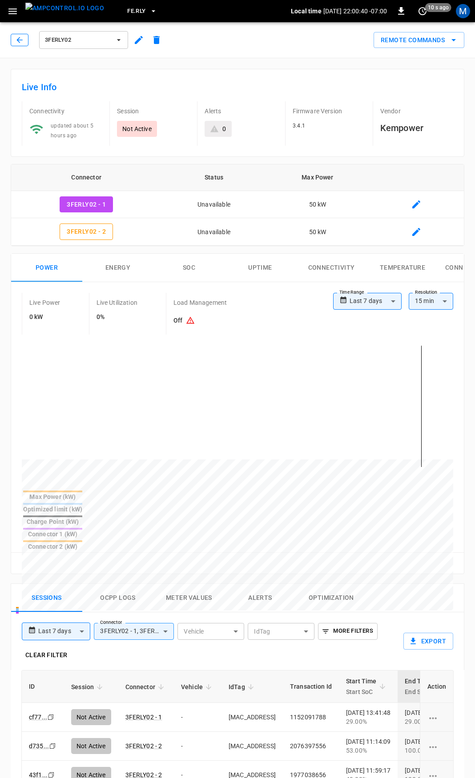
click at [12, 39] on button "button" at bounding box center [20, 40] width 18 height 12
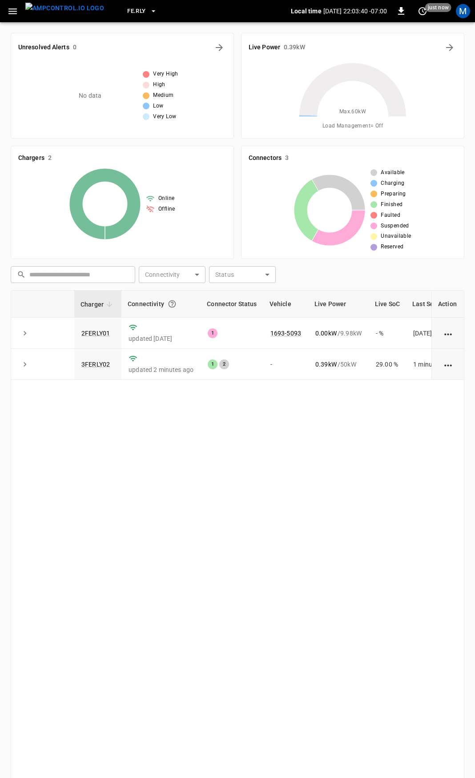
click at [8, 7] on icon "button" at bounding box center [12, 11] width 11 height 11
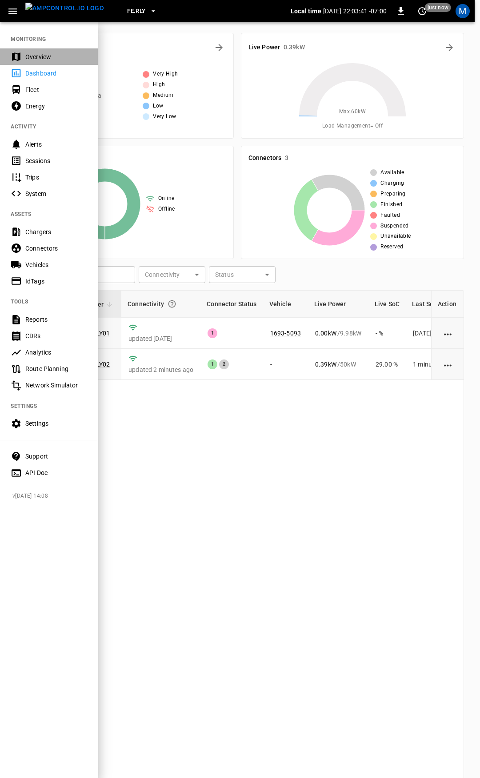
click at [37, 60] on div "Overview" at bounding box center [56, 56] width 62 height 9
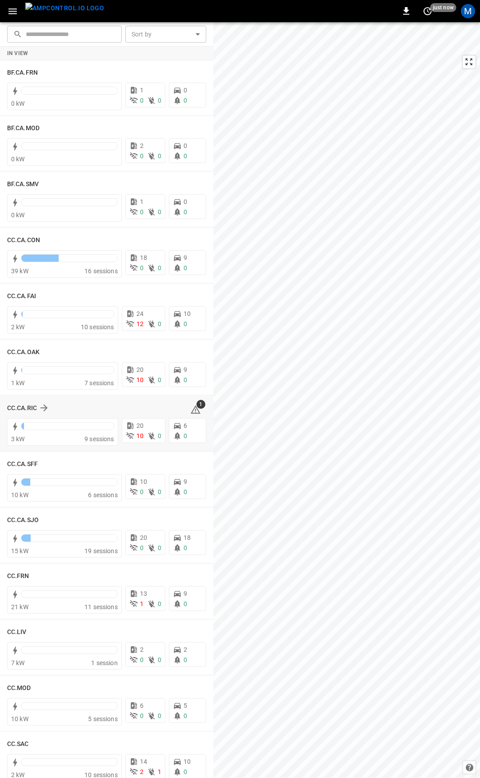
click at [195, 411] on icon at bounding box center [195, 410] width 11 height 11
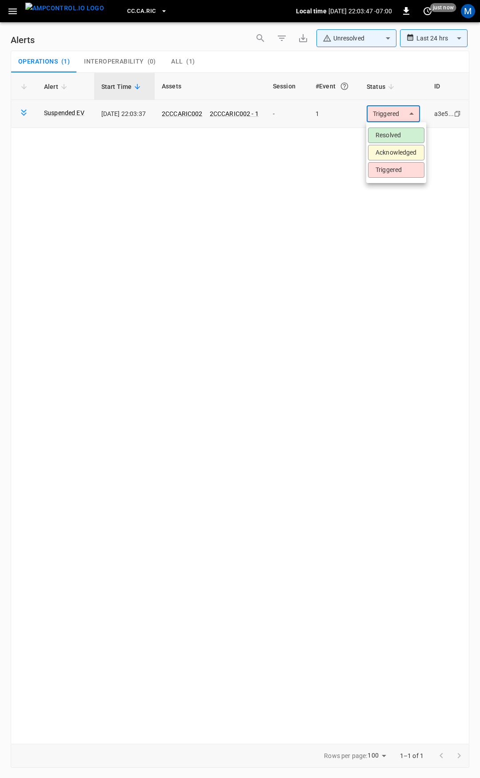
click at [380, 116] on body "**********" at bounding box center [240, 387] width 480 height 775
click at [391, 132] on li "Resolved" at bounding box center [396, 136] width 56 height 16
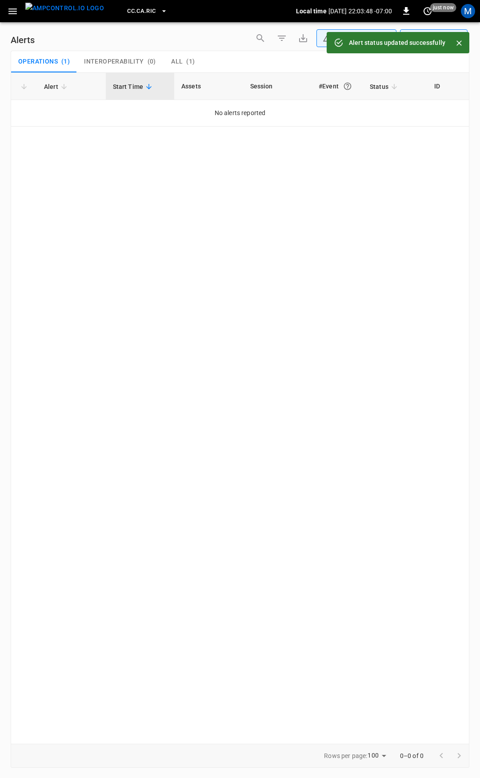
click at [14, 10] on icon "button" at bounding box center [12, 11] width 11 height 11
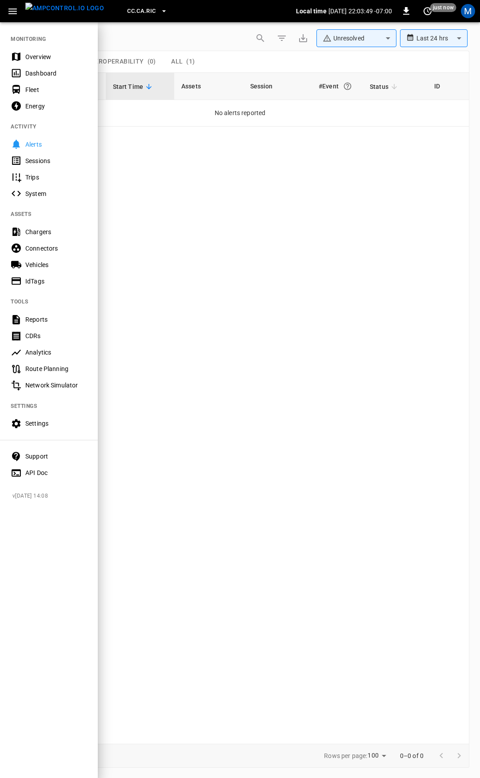
click at [48, 55] on div "Overview" at bounding box center [56, 56] width 62 height 9
